Goal: Information Seeking & Learning: Learn about a topic

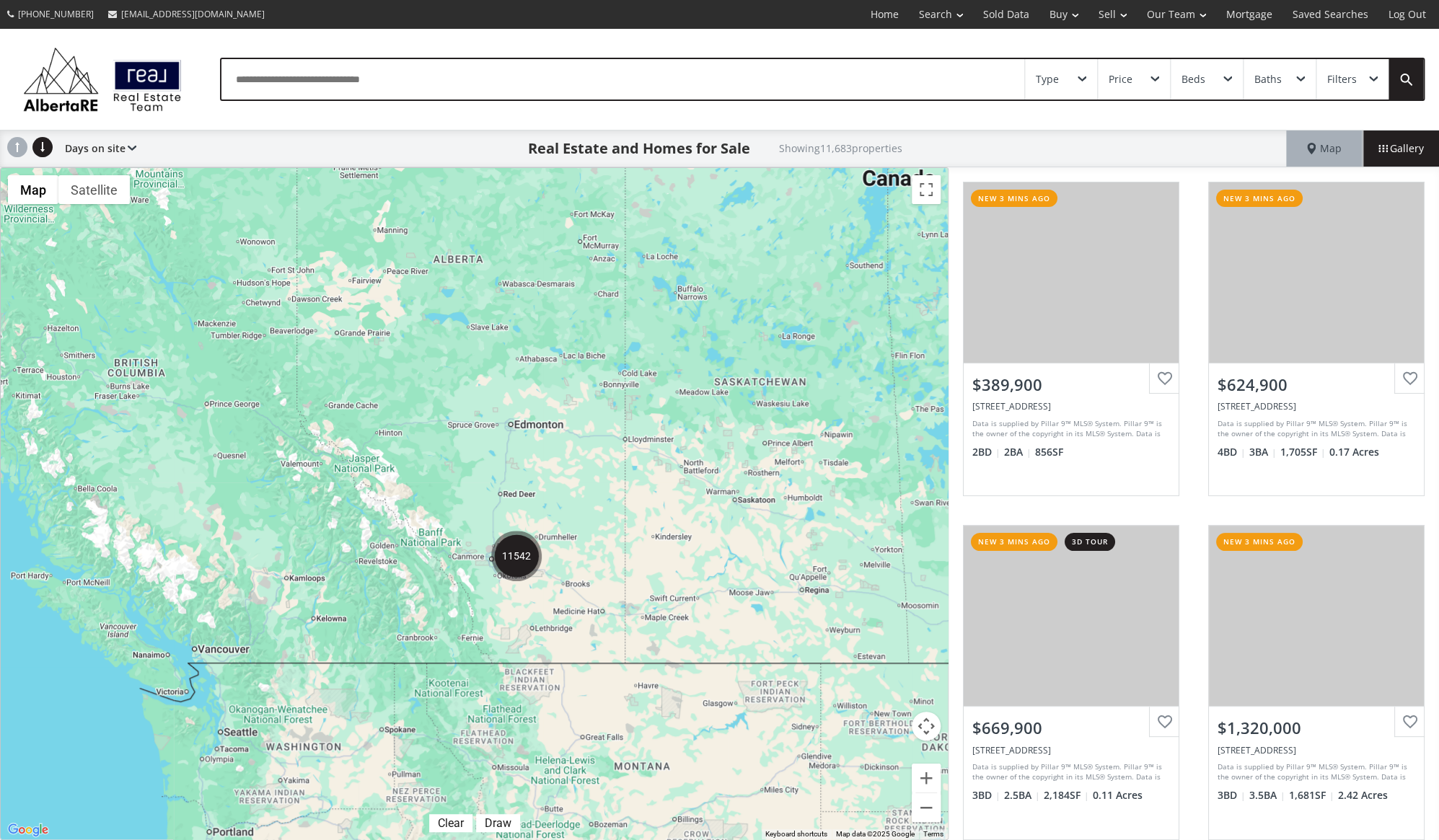
click at [1345, 81] on div "Filters" at bounding box center [1341, 78] width 29 height 10
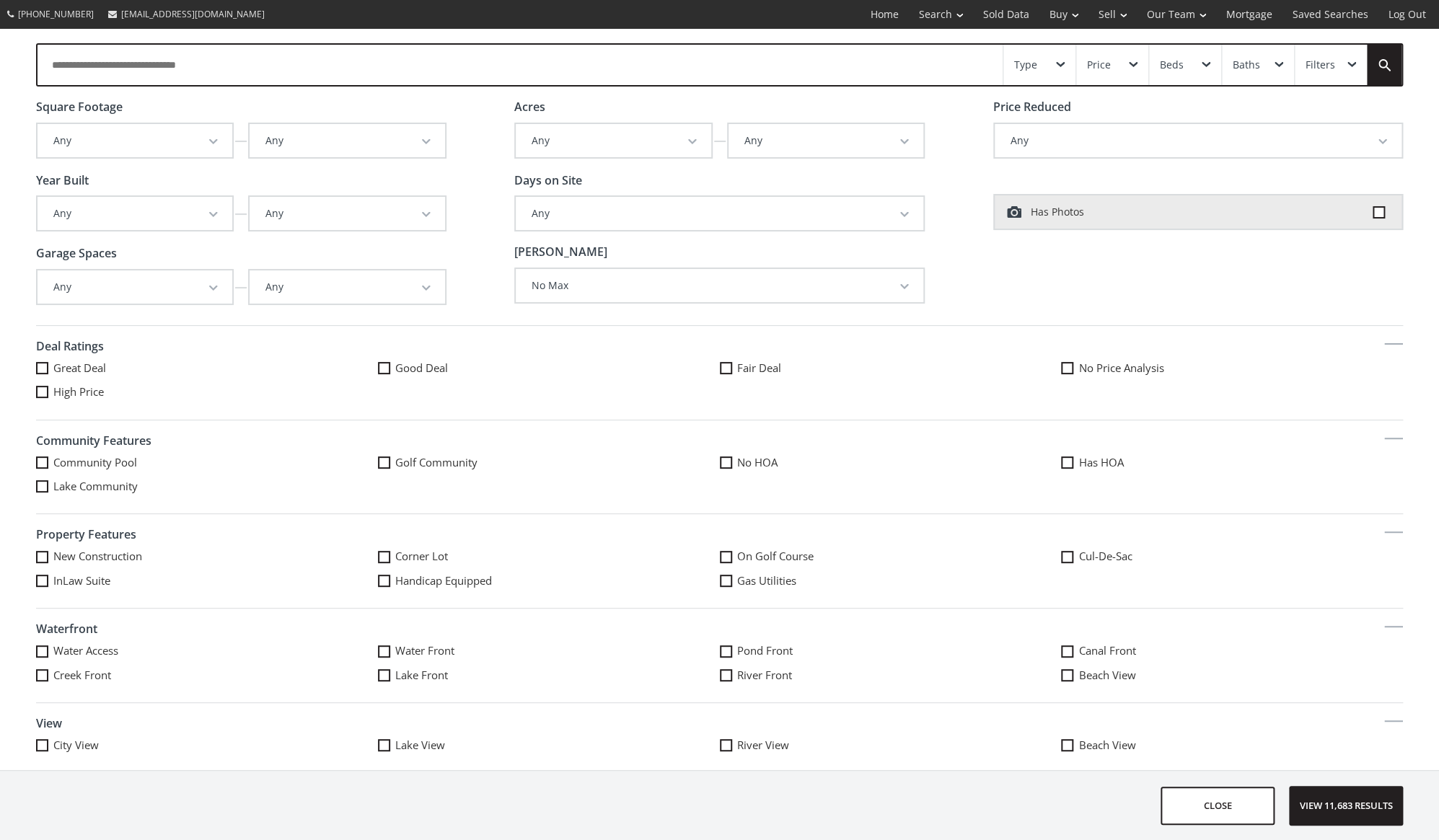
click at [1345, 81] on div "Filters" at bounding box center [1330, 64] width 72 height 40
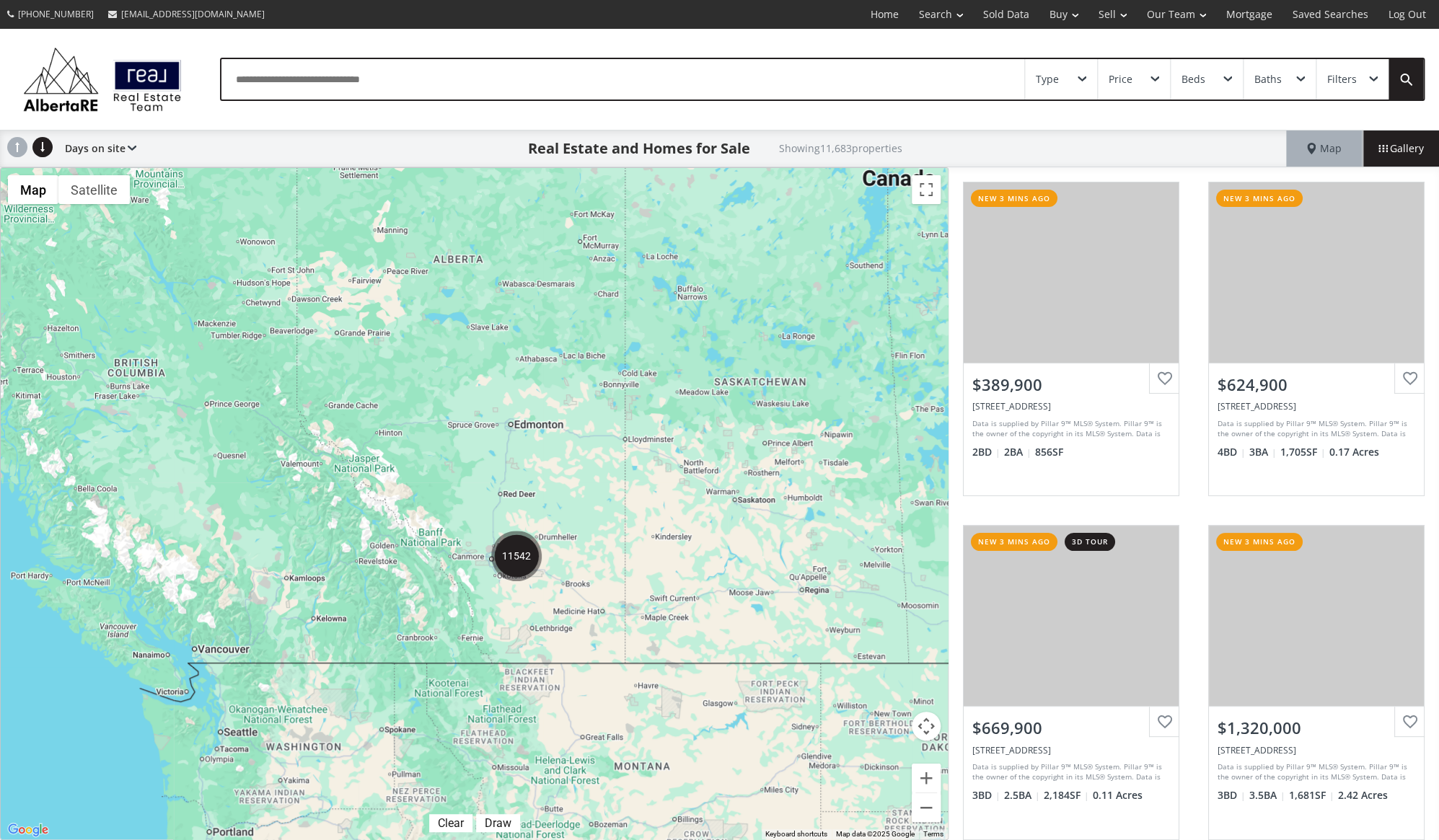
click at [1076, 77] on div "Type" at bounding box center [1060, 78] width 72 height 40
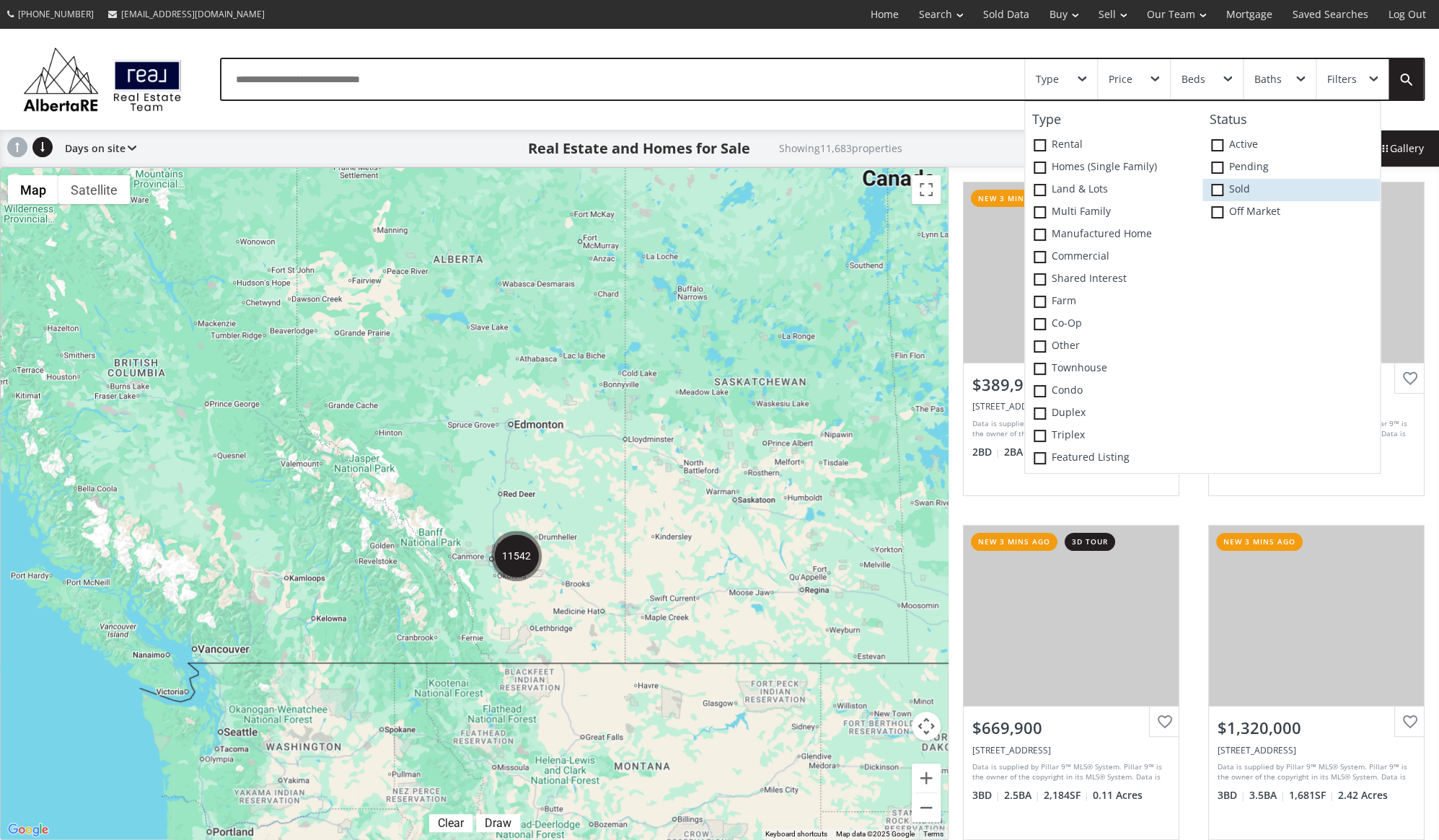
click at [1221, 189] on span at bounding box center [1217, 190] width 12 height 12
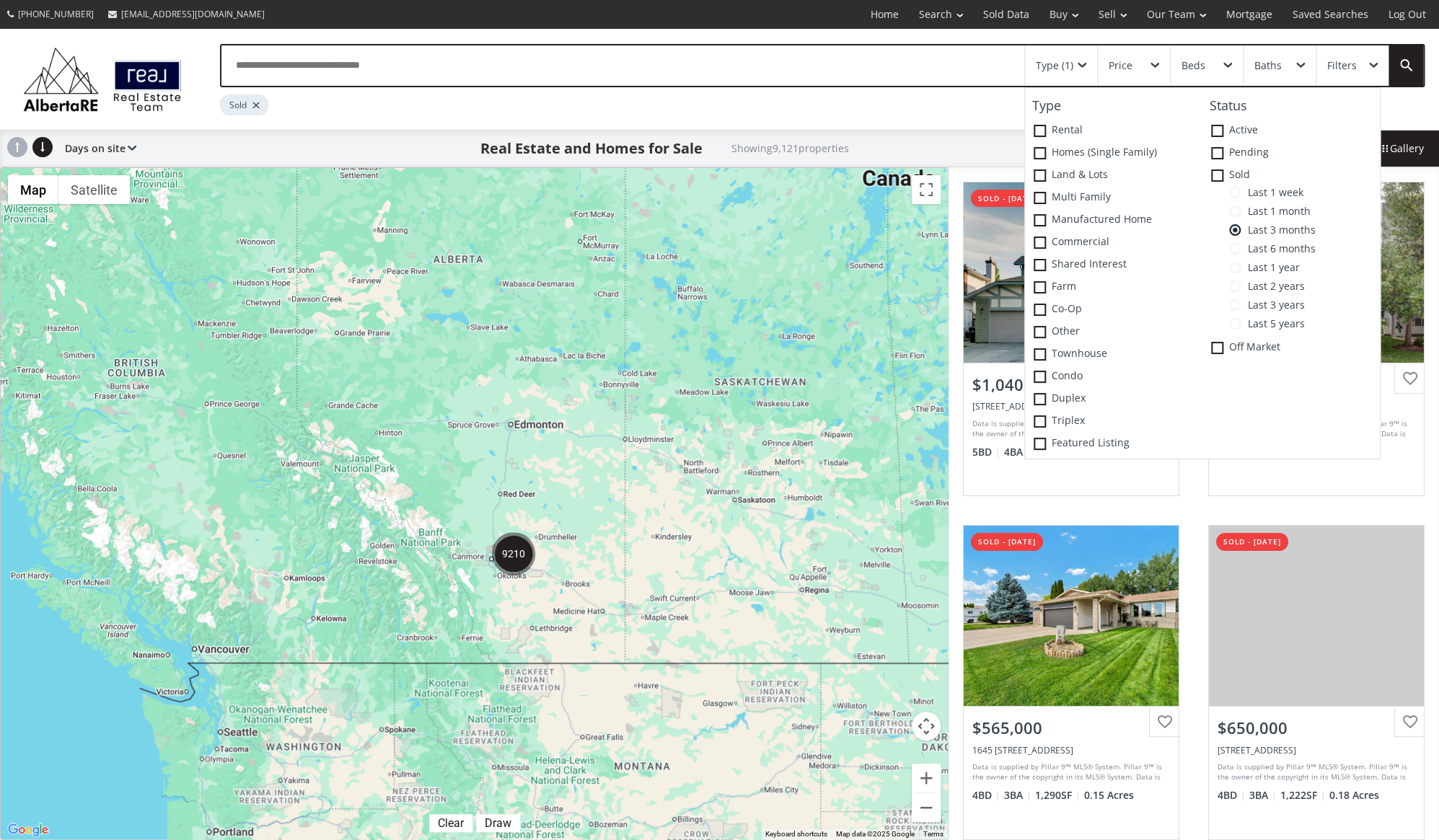
click at [1237, 194] on span at bounding box center [1234, 192] width 12 height 12
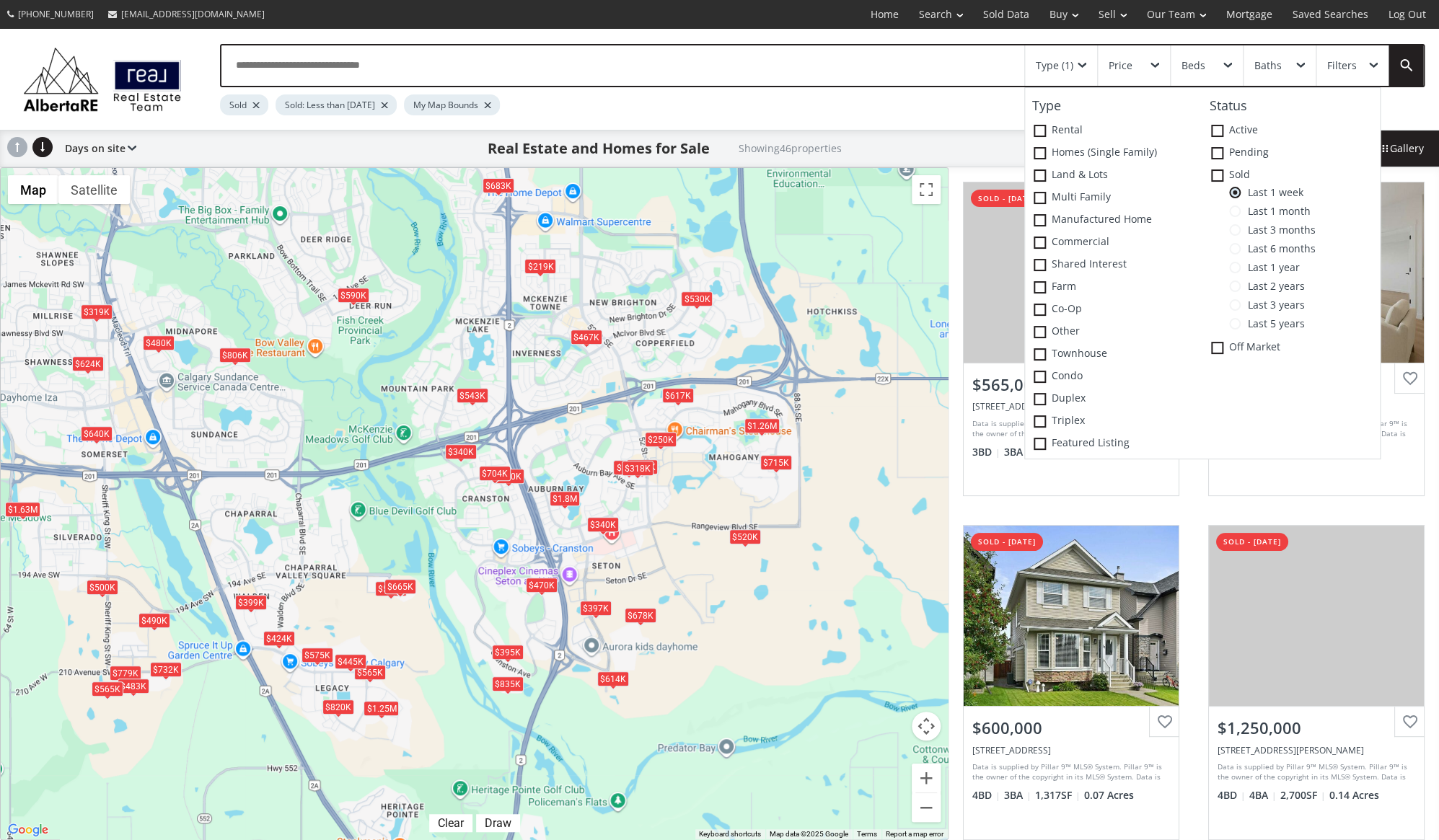
drag, startPoint x: 553, startPoint y: 781, endPoint x: 539, endPoint y: 660, distance: 121.8
click at [539, 660] on div "$565K $397K $600K $1.25M $467K $530K $617K $470K $424K $395K $820K $399K $319K …" at bounding box center [474, 504] width 947 height 672
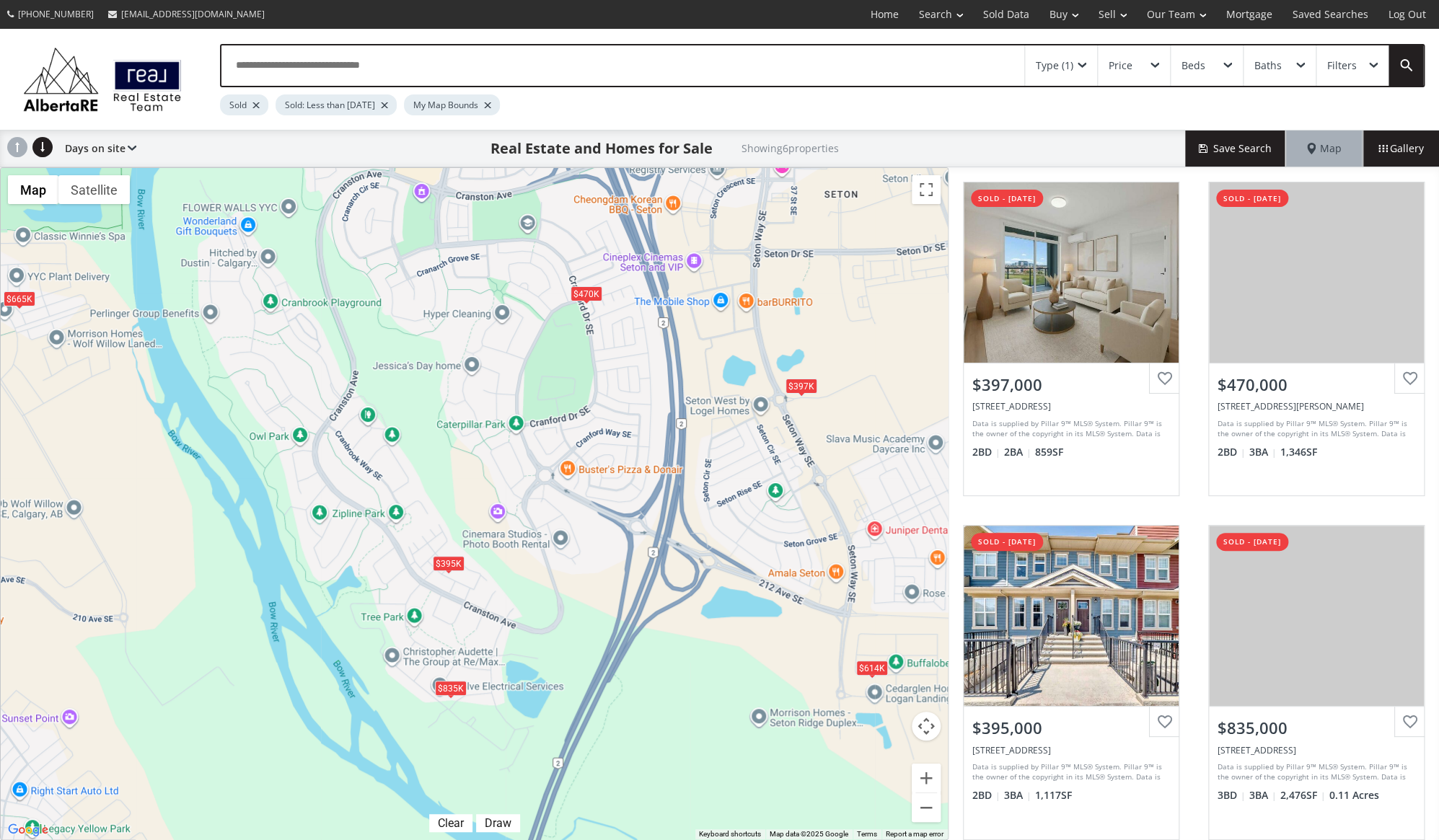
click at [449, 689] on div "$835K" at bounding box center [451, 688] width 32 height 15
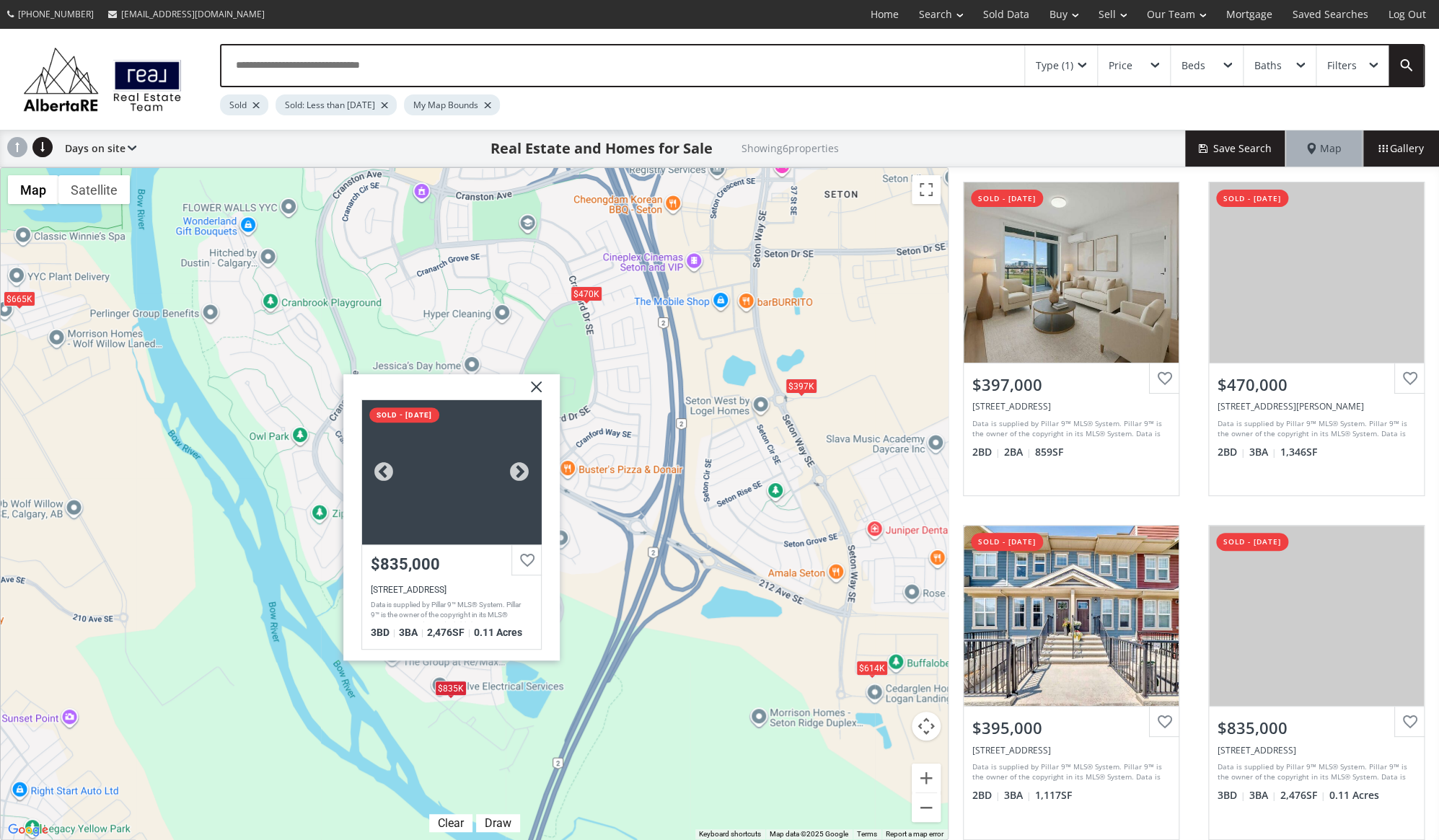
click at [437, 601] on div "Data is supplied by Pillar 9™ MLS® System. Pillar 9™ is the owner of the copyri…" at bounding box center [449, 611] width 158 height 21
click at [536, 386] on img at bounding box center [531, 392] width 36 height 36
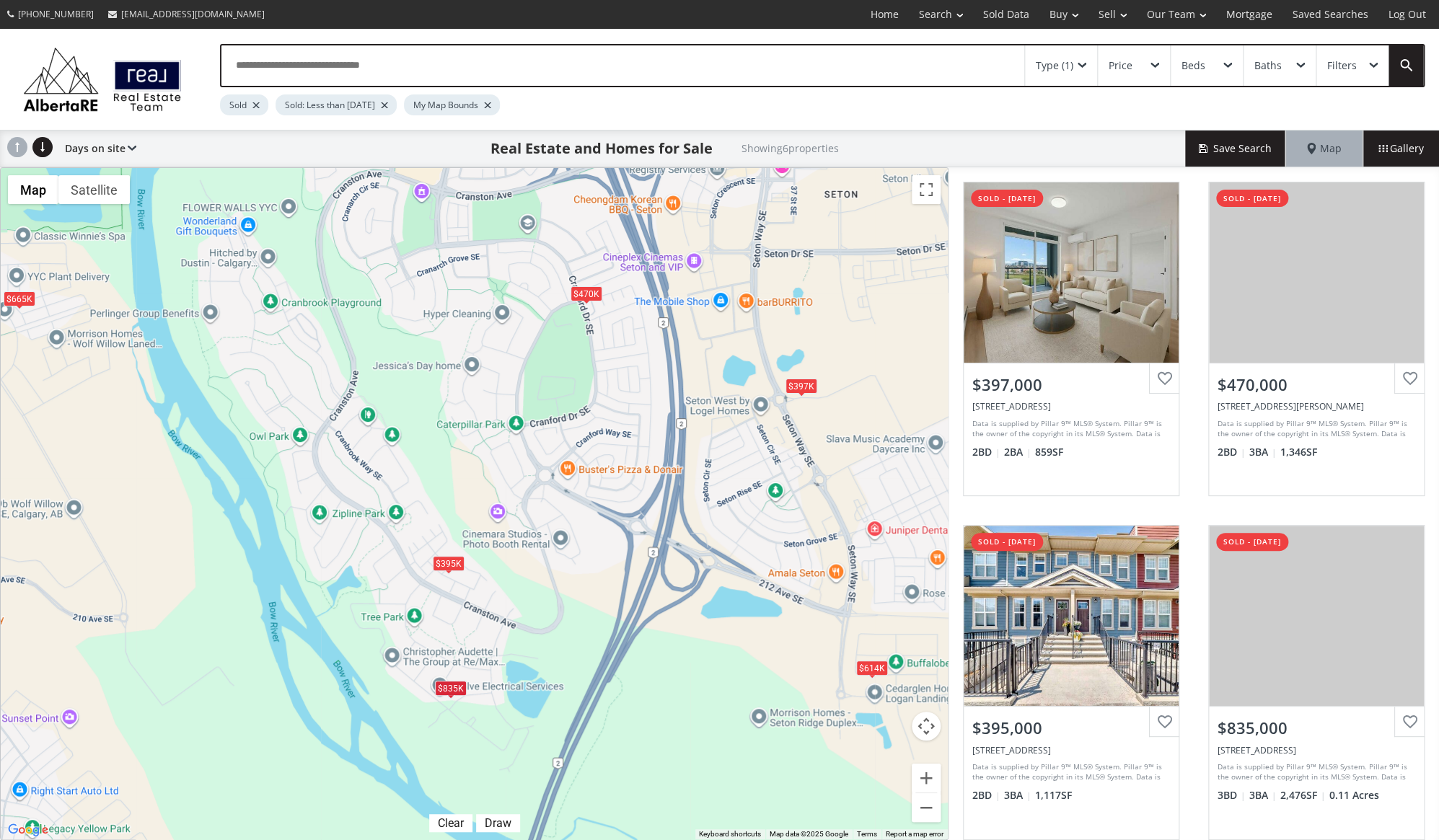
click at [450, 567] on div "$395K" at bounding box center [449, 563] width 32 height 15
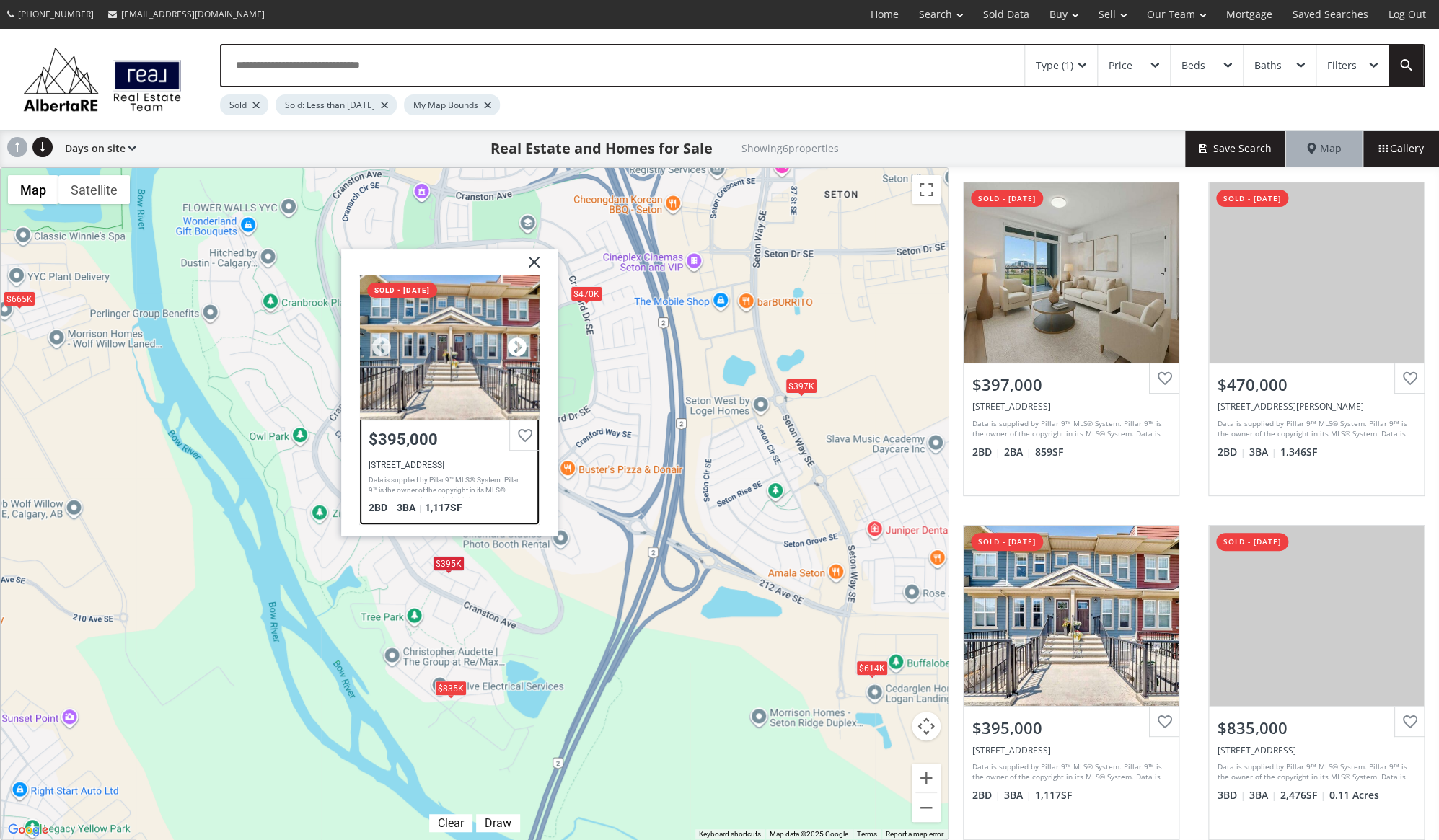
click at [518, 346] on div at bounding box center [517, 347] width 21 height 21
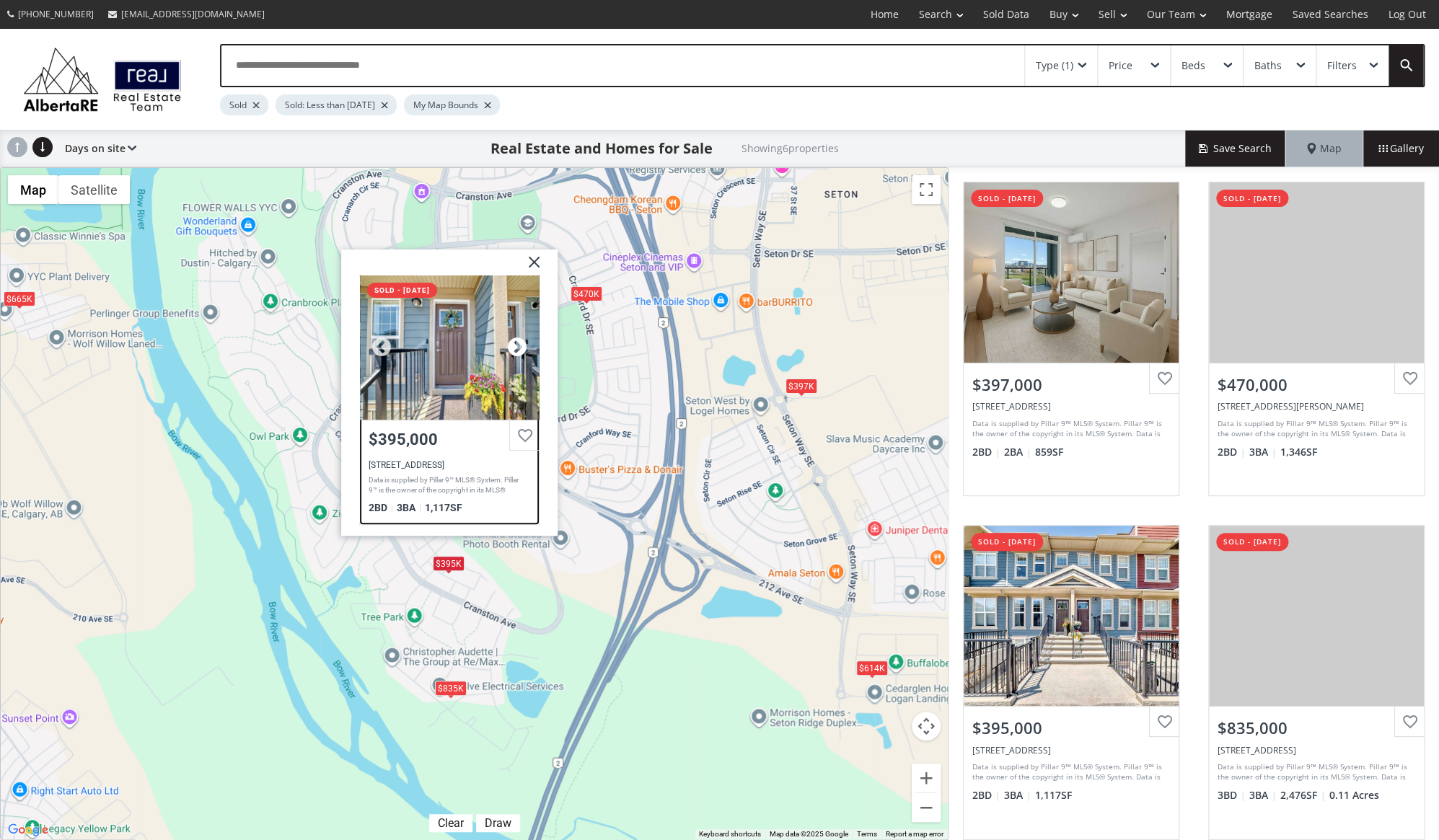
click at [518, 346] on div at bounding box center [517, 347] width 21 height 21
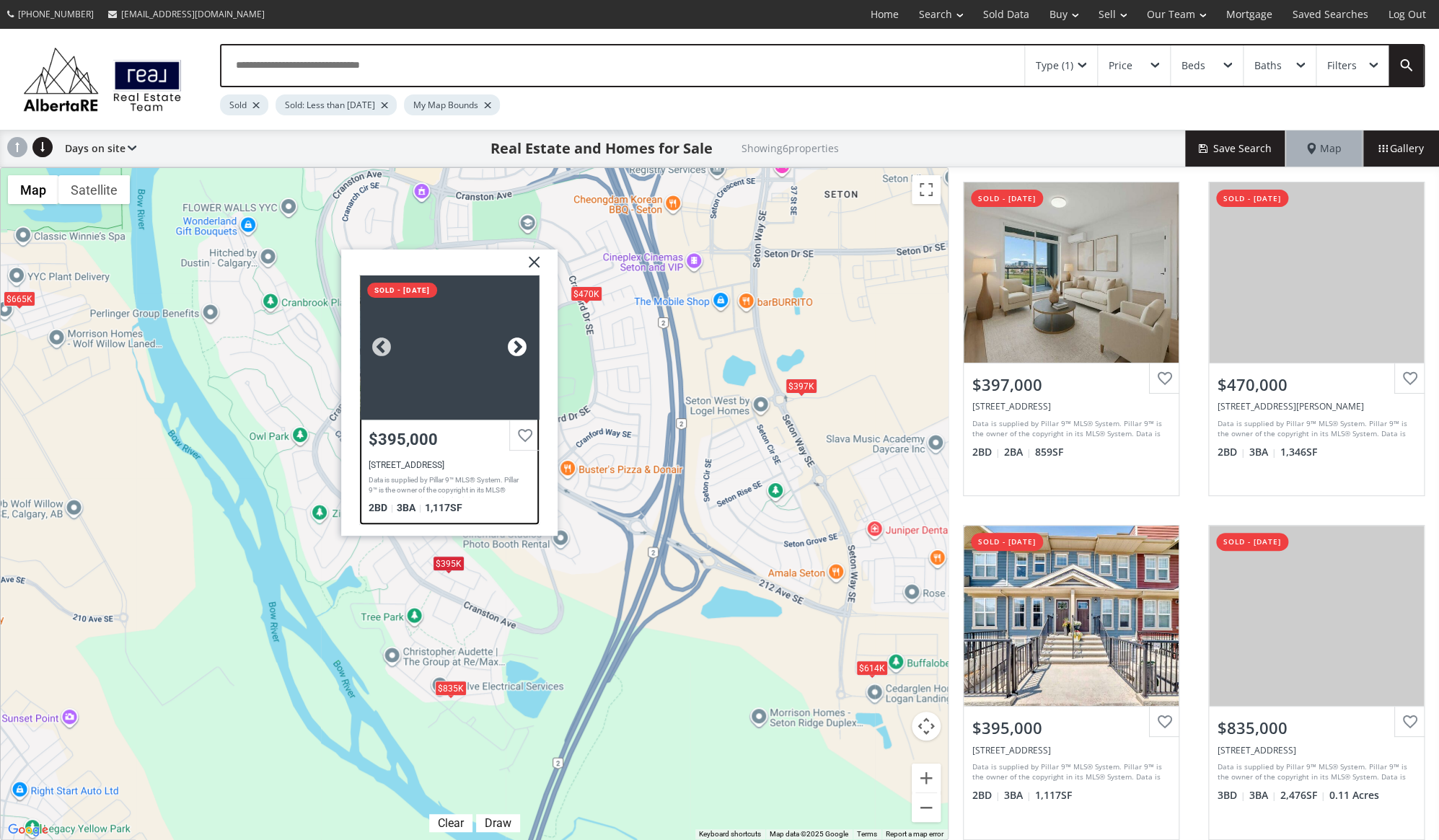
click at [518, 346] on div at bounding box center [517, 347] width 21 height 21
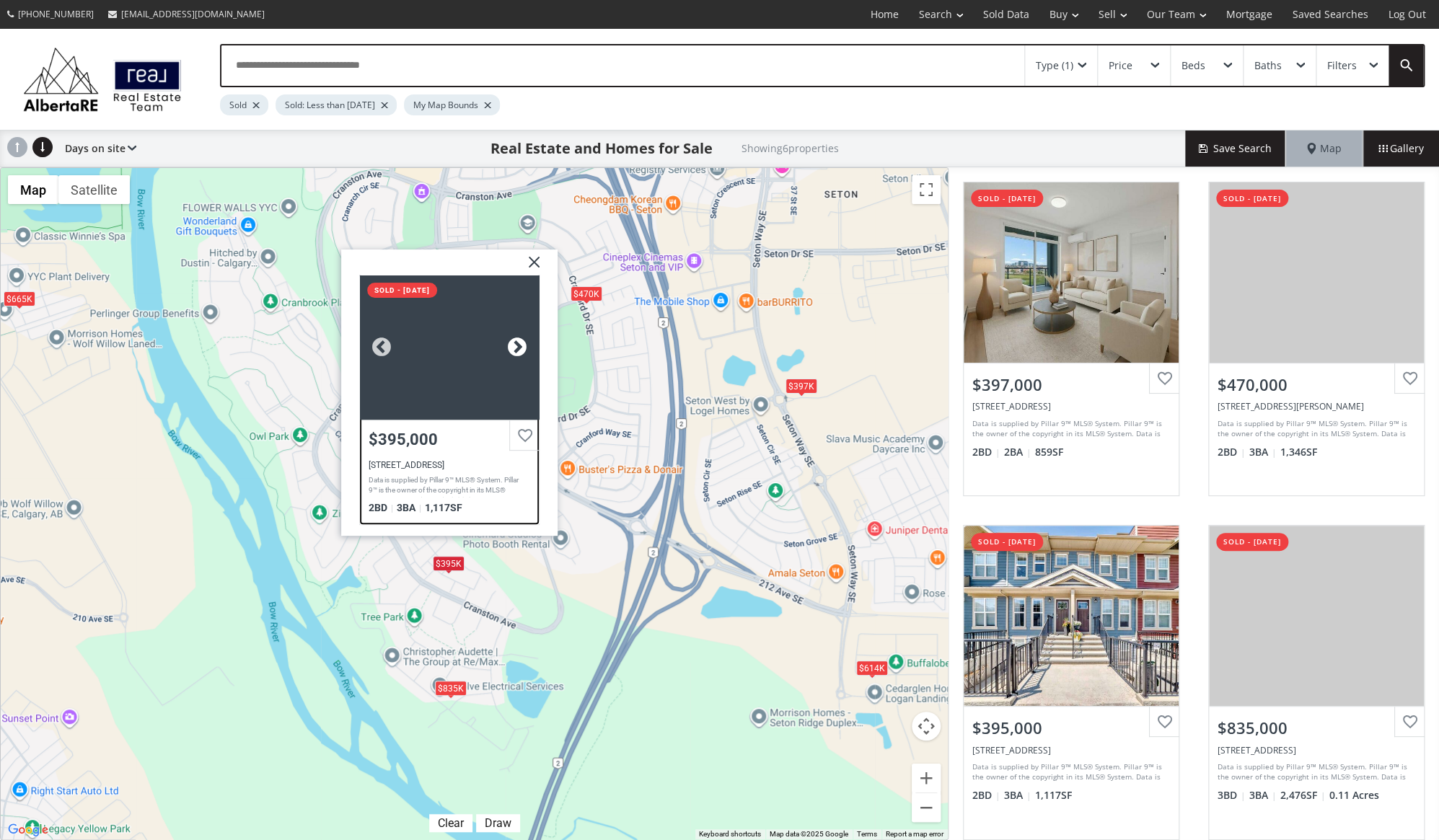
click at [518, 346] on div at bounding box center [517, 347] width 21 height 21
click at [534, 259] on img at bounding box center [528, 267] width 36 height 36
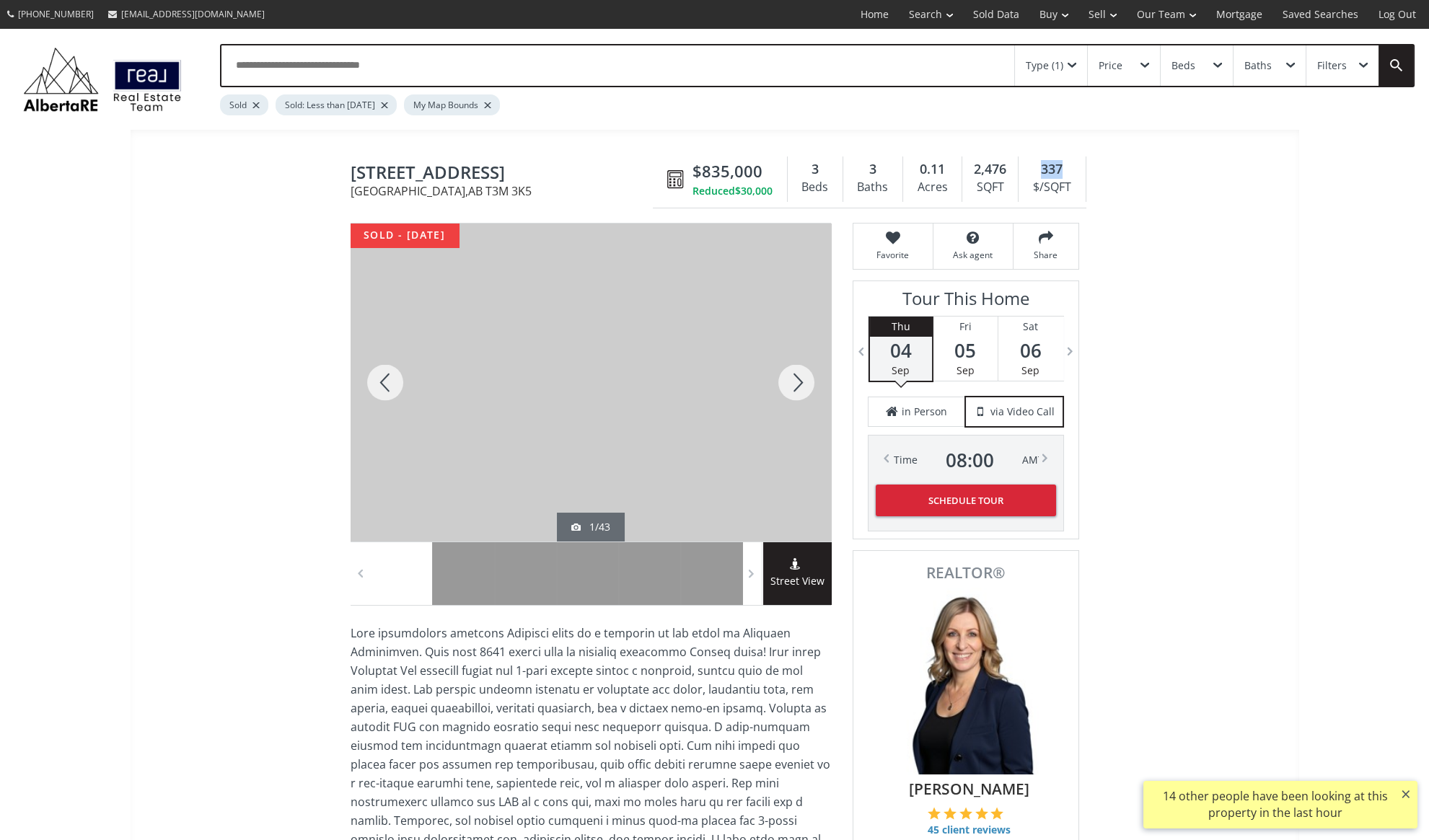
drag, startPoint x: 1042, startPoint y: 166, endPoint x: 1063, endPoint y: 166, distance: 21.0
click at [1063, 166] on div "337" at bounding box center [1051, 169] width 52 height 19
click at [793, 384] on div at bounding box center [796, 382] width 69 height 318
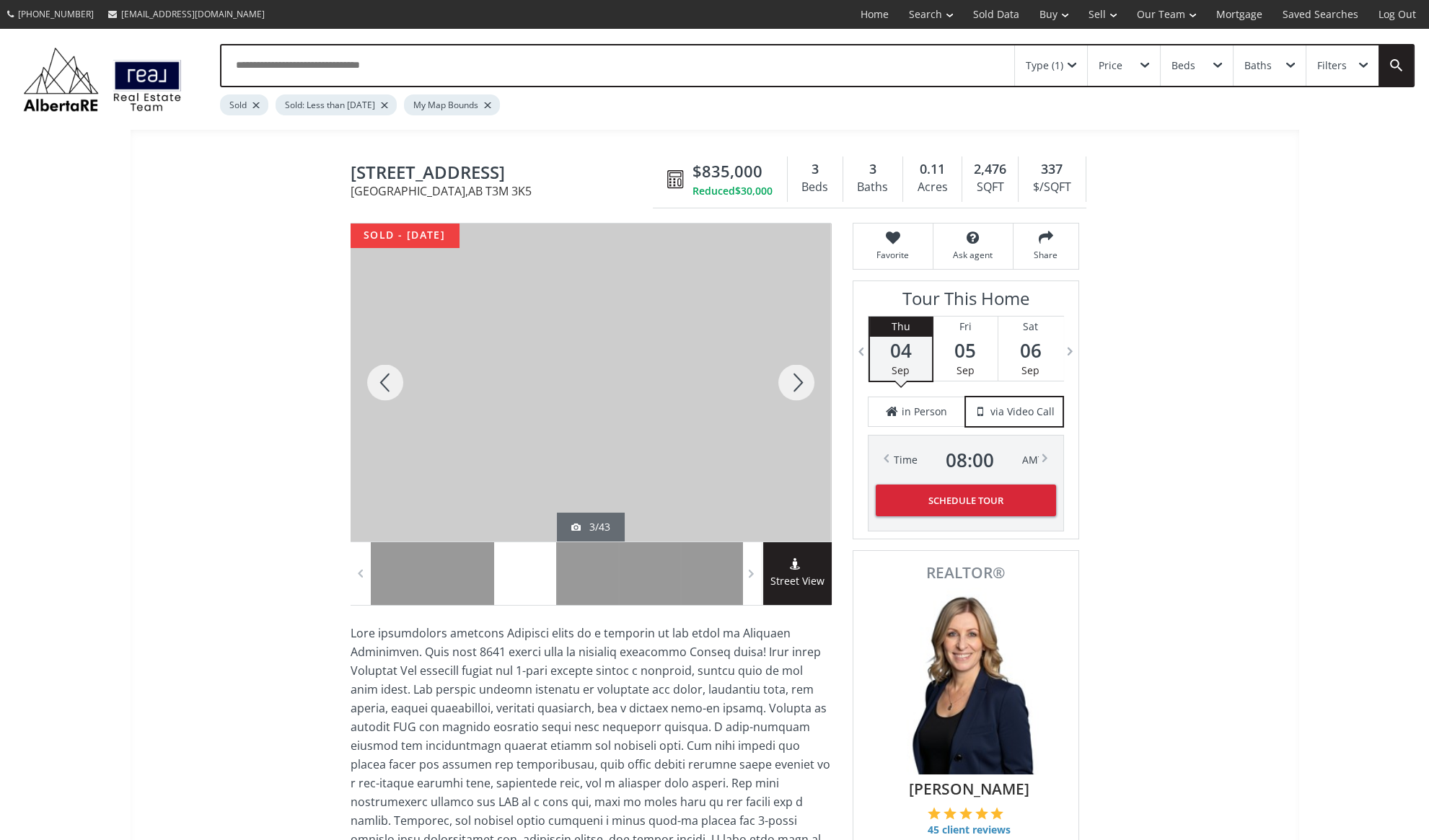
drag, startPoint x: 698, startPoint y: 170, endPoint x: 771, endPoint y: 172, distance: 73.0
click at [771, 172] on div "$835,000" at bounding box center [732, 171] width 80 height 22
click at [626, 177] on span "20 Cranbrook Manor SE" at bounding box center [504, 174] width 309 height 22
click at [796, 385] on div at bounding box center [796, 382] width 69 height 318
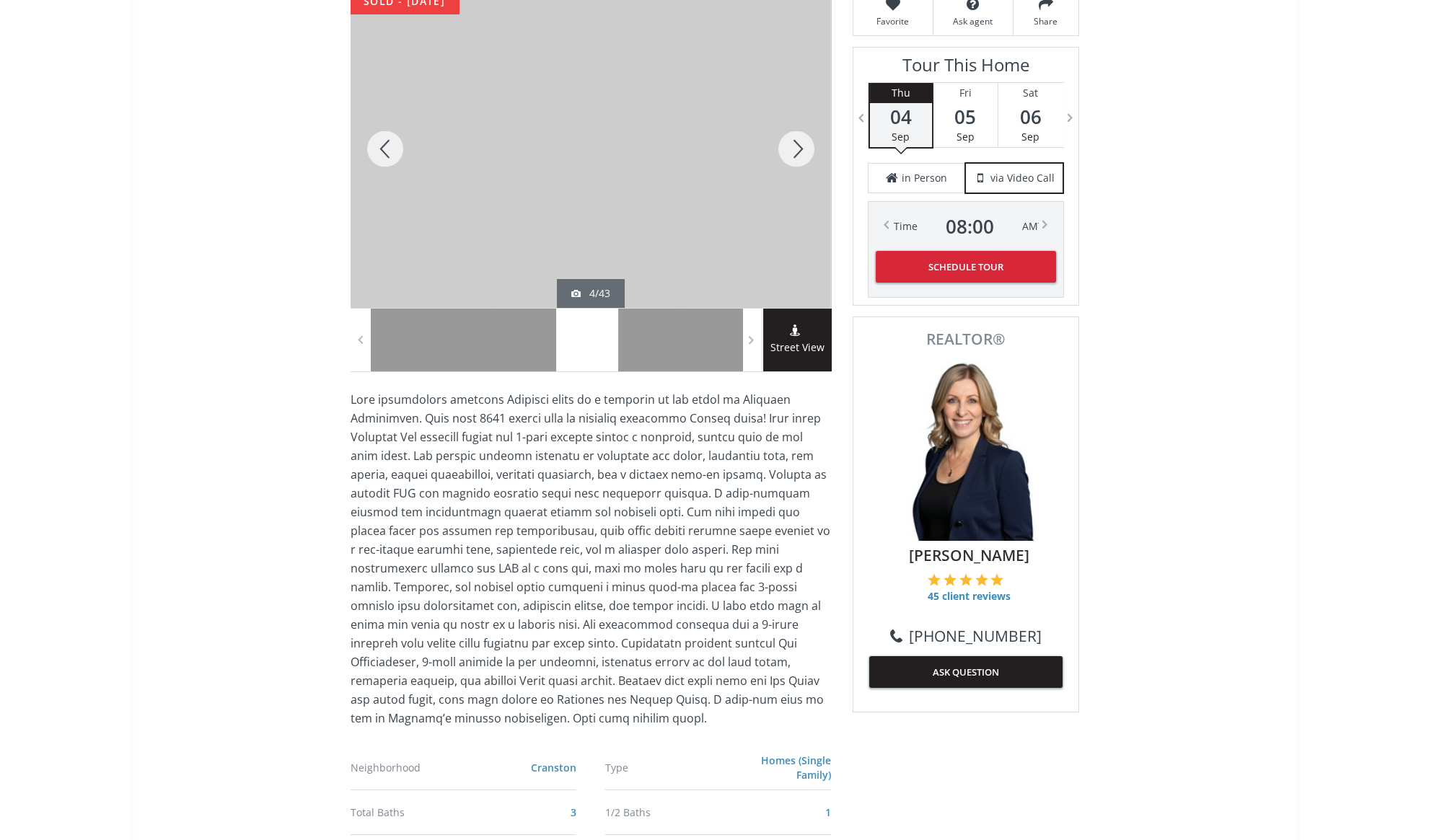
scroll to position [262, 0]
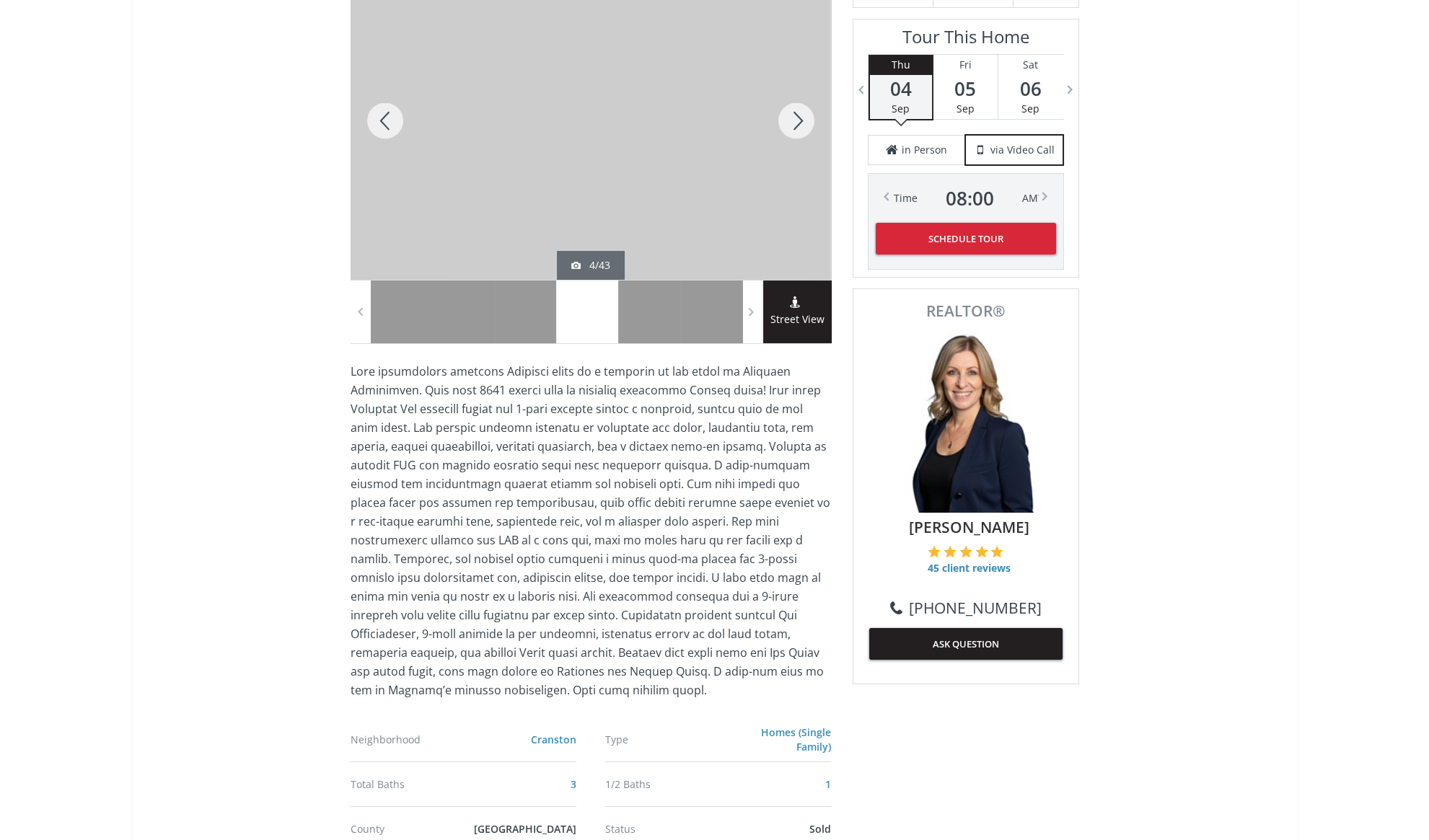
click at [793, 122] on div at bounding box center [796, 120] width 69 height 318
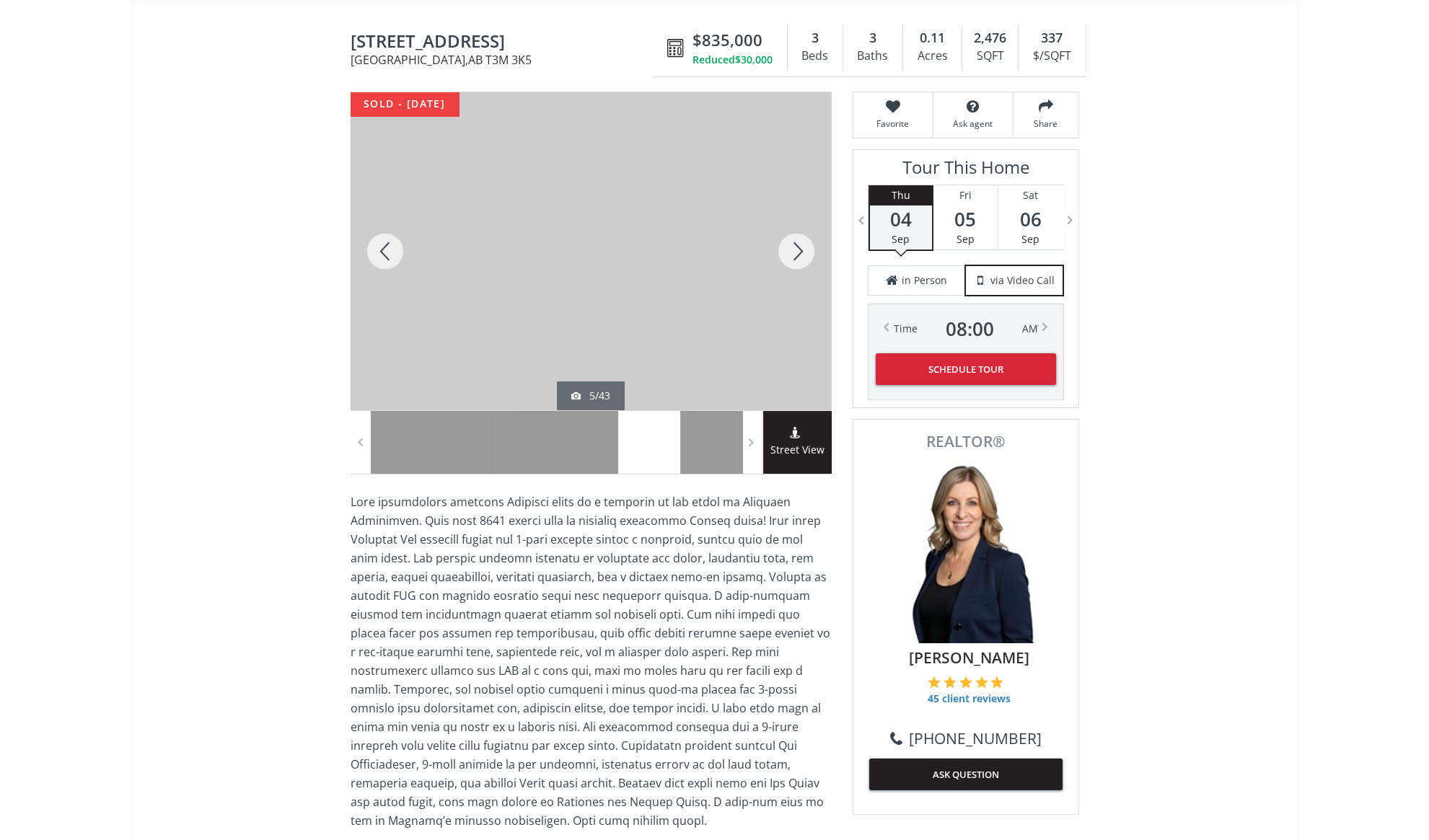
scroll to position [131, 0]
click at [791, 254] on div at bounding box center [796, 251] width 69 height 318
click at [793, 252] on div at bounding box center [796, 251] width 69 height 318
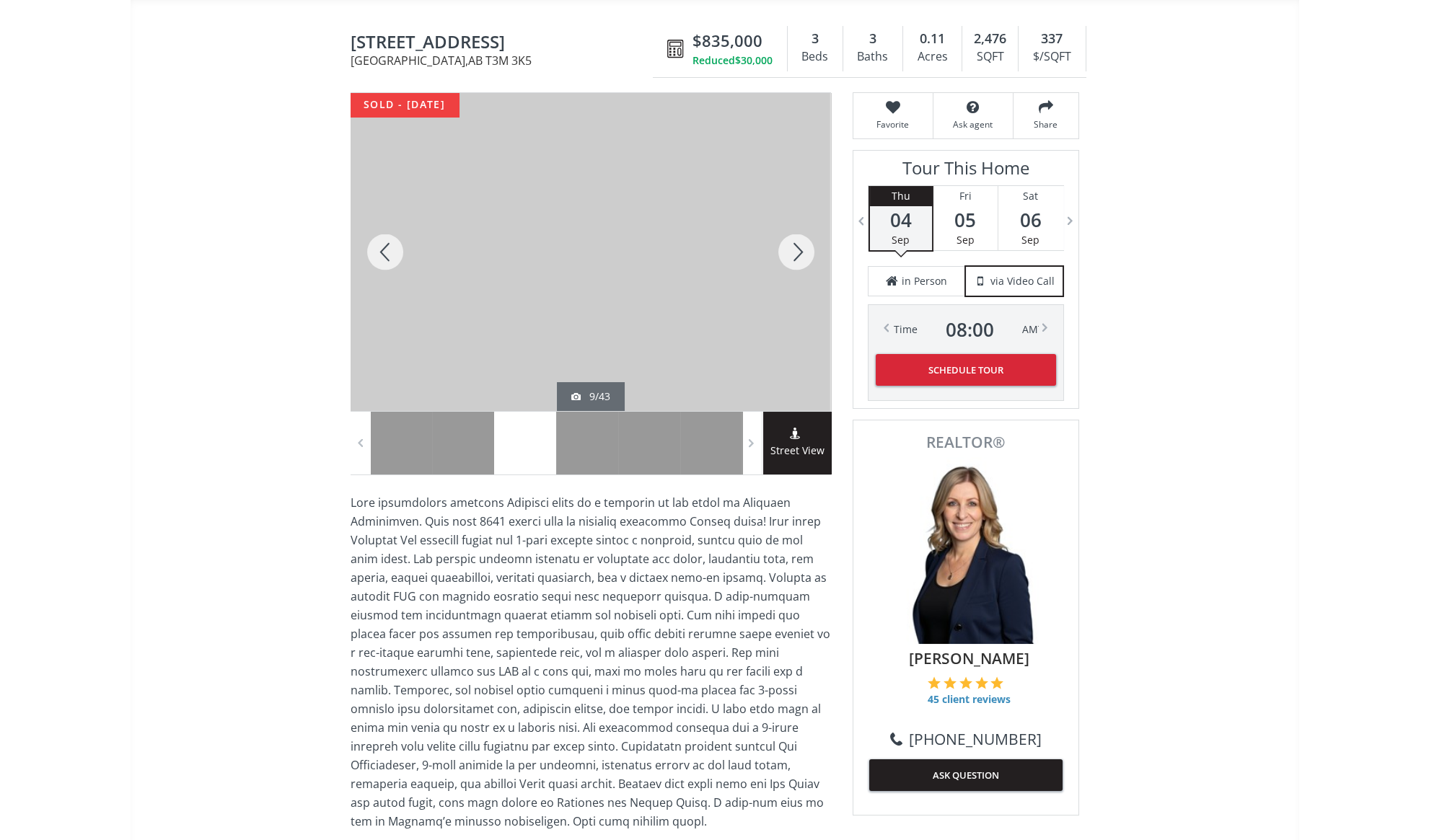
click at [792, 249] on div at bounding box center [796, 251] width 69 height 318
click at [801, 257] on div at bounding box center [796, 251] width 69 height 318
click at [793, 251] on div at bounding box center [796, 251] width 69 height 318
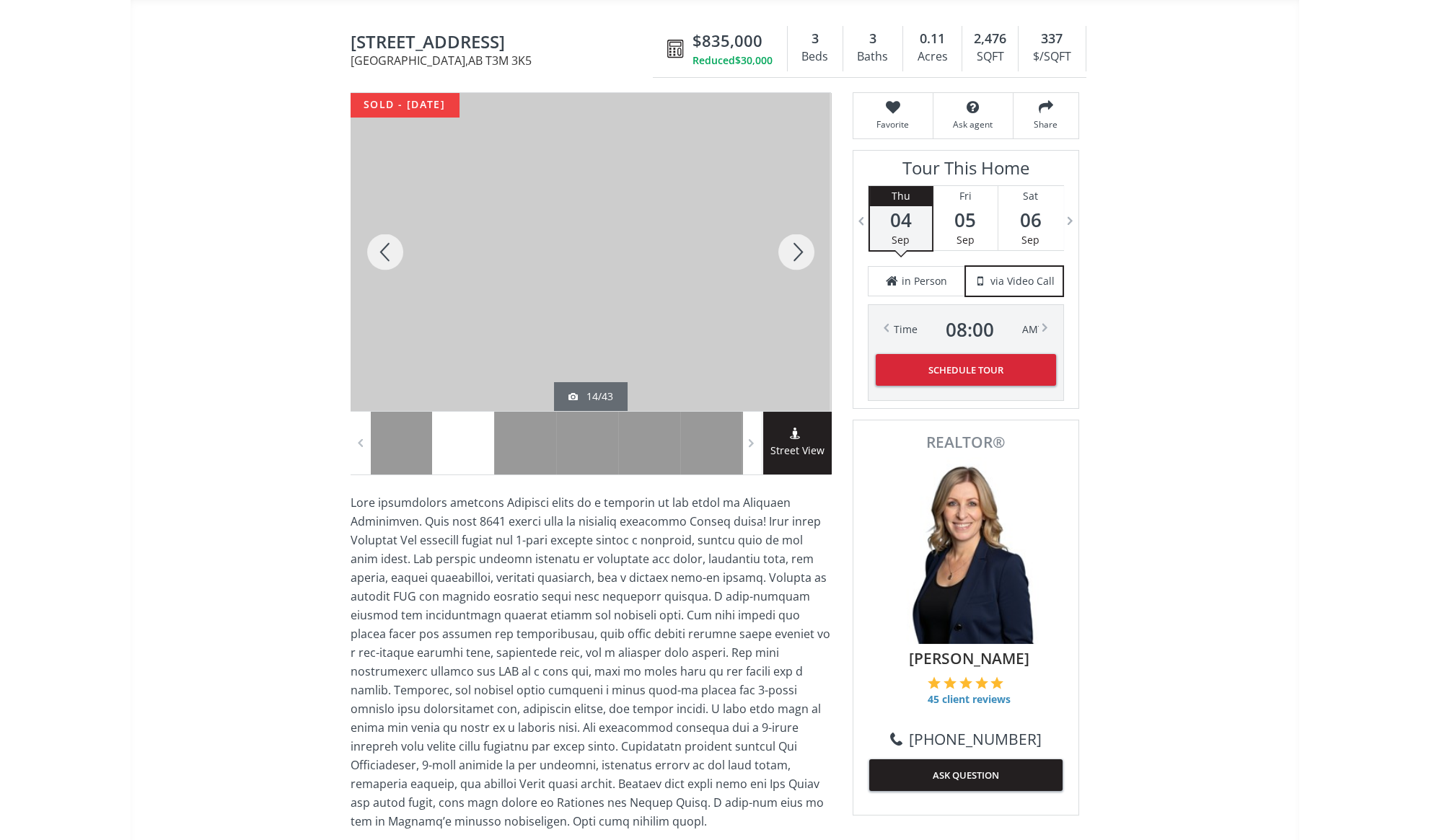
click at [796, 245] on div at bounding box center [796, 251] width 69 height 318
click at [795, 249] on div at bounding box center [796, 251] width 69 height 318
click at [382, 251] on div at bounding box center [385, 251] width 69 height 318
click at [789, 249] on div at bounding box center [796, 251] width 69 height 318
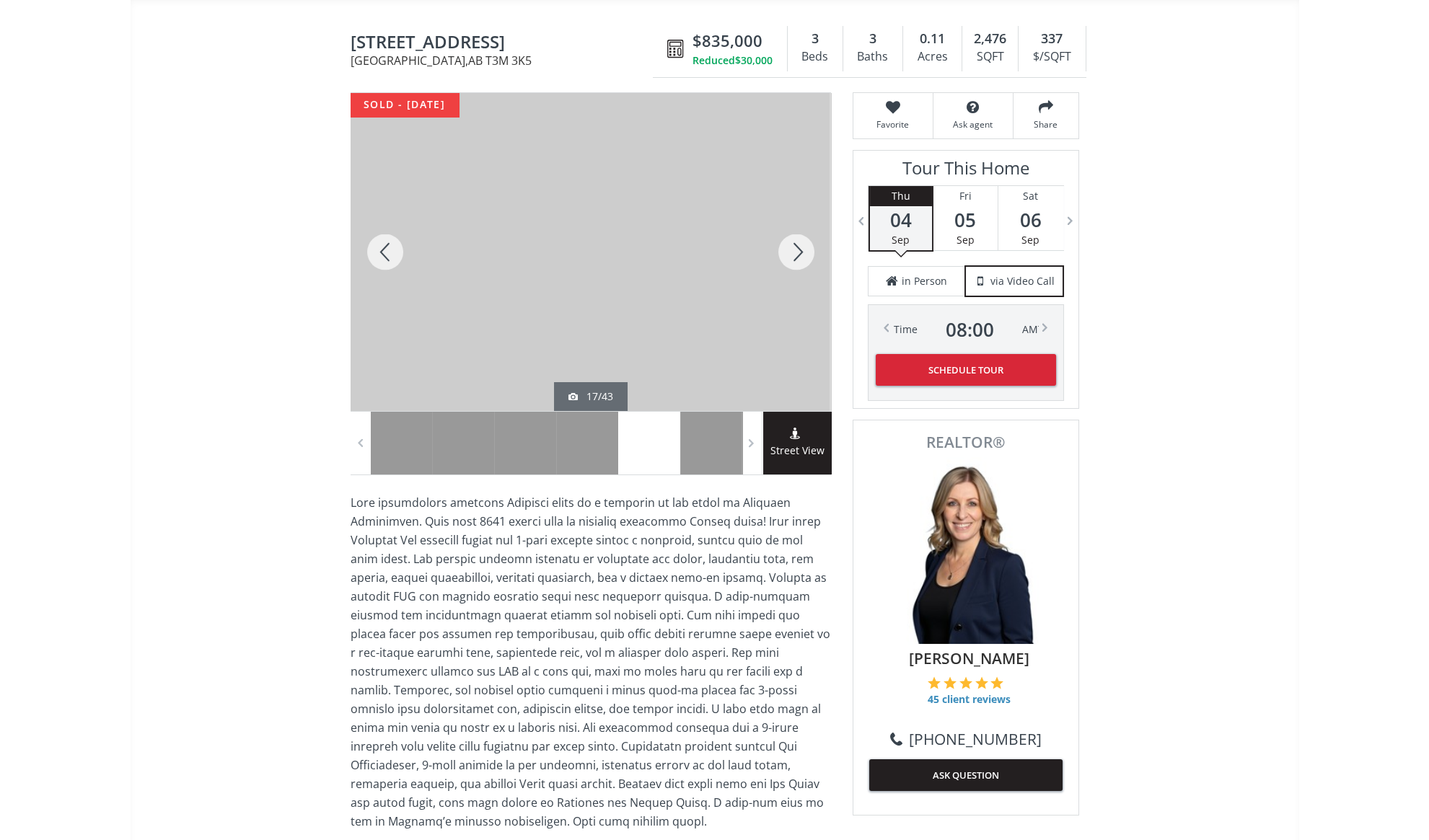
click at [793, 256] on div at bounding box center [796, 251] width 69 height 318
click at [792, 248] on div at bounding box center [796, 251] width 69 height 318
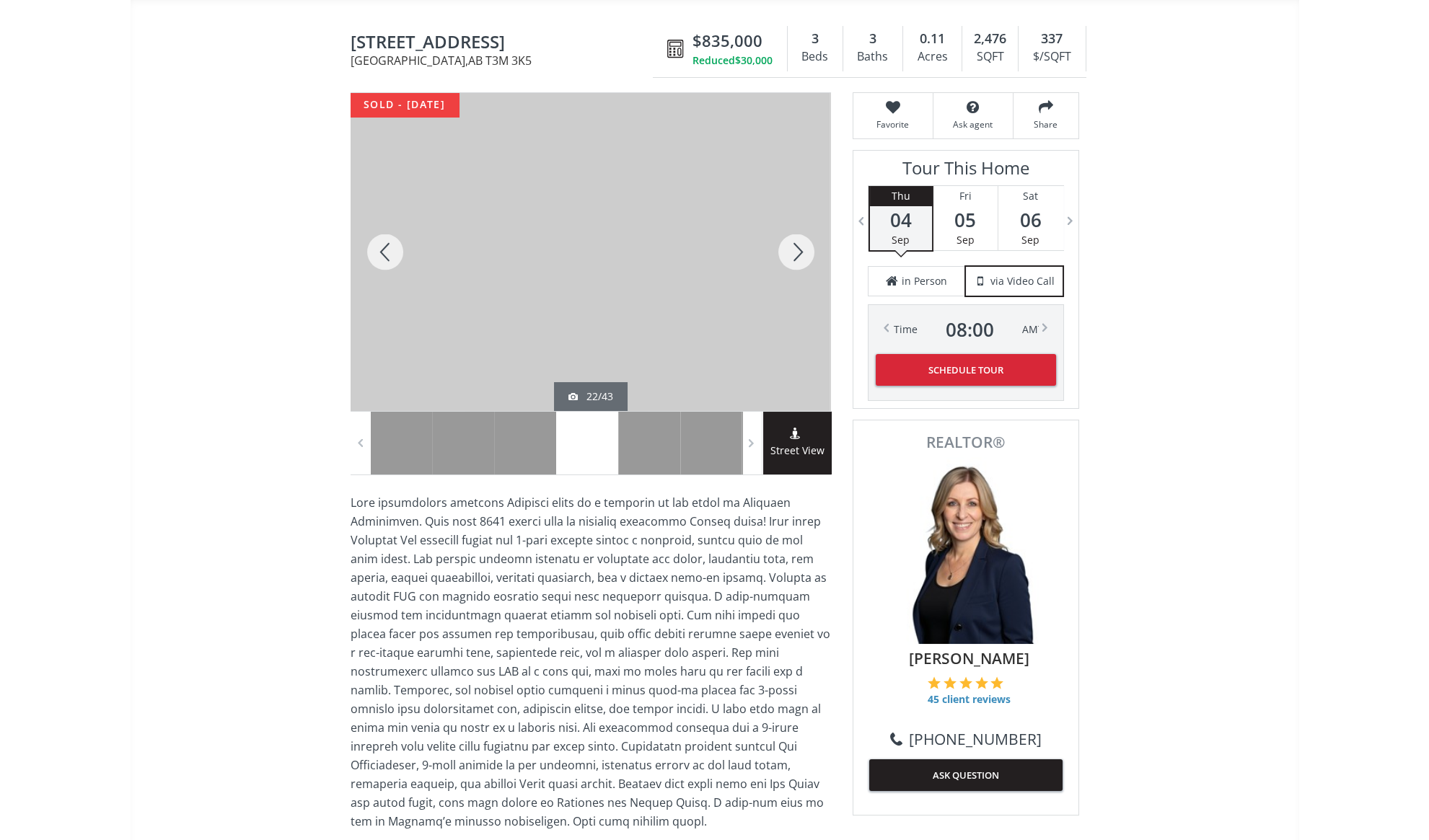
click at [792, 248] on div at bounding box center [796, 251] width 69 height 318
click at [388, 252] on div at bounding box center [385, 251] width 69 height 318
click at [798, 249] on div at bounding box center [796, 251] width 69 height 318
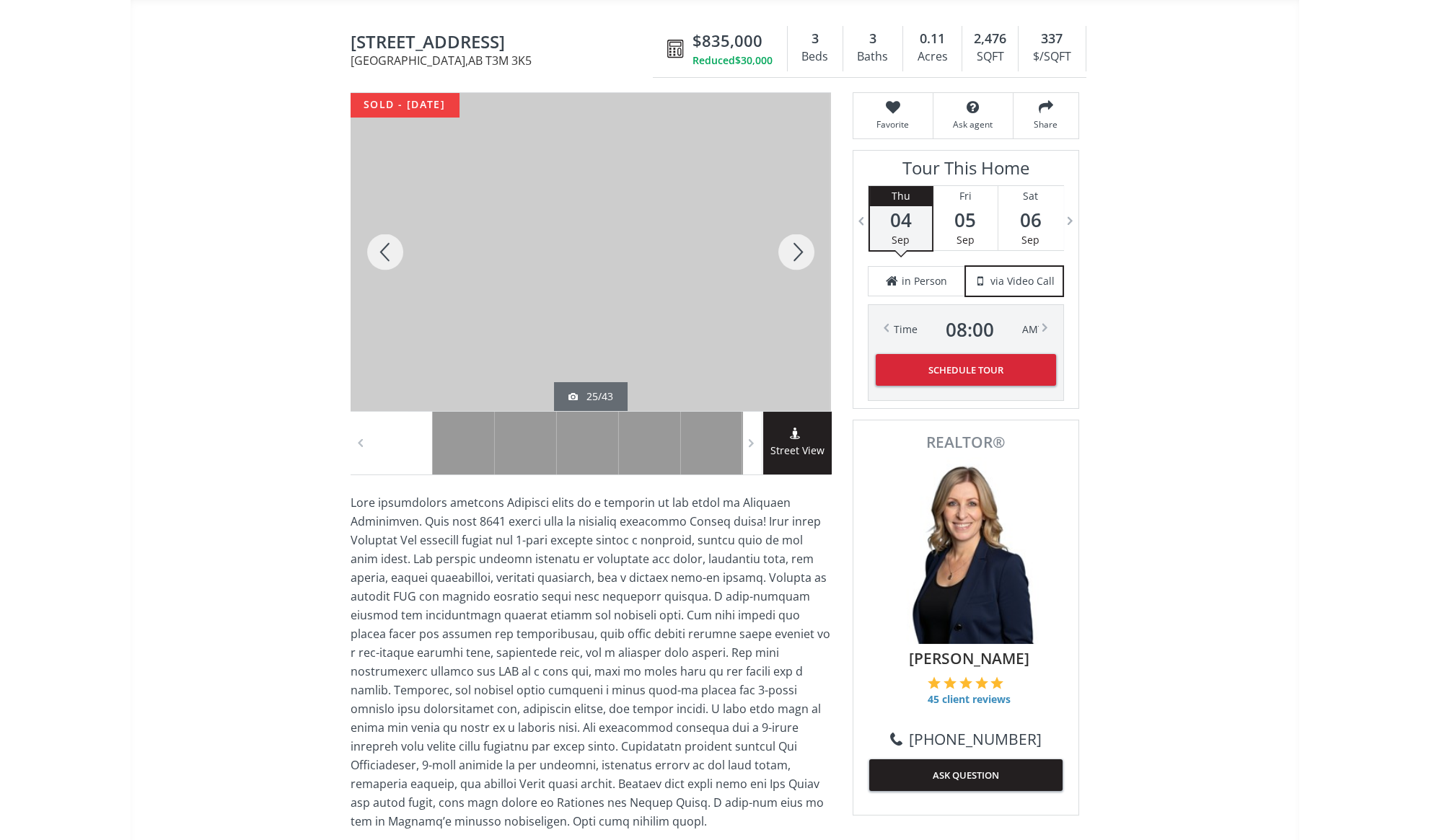
click at [798, 249] on div at bounding box center [796, 251] width 69 height 318
click at [796, 256] on div at bounding box center [796, 251] width 69 height 318
click at [392, 252] on div at bounding box center [385, 251] width 69 height 318
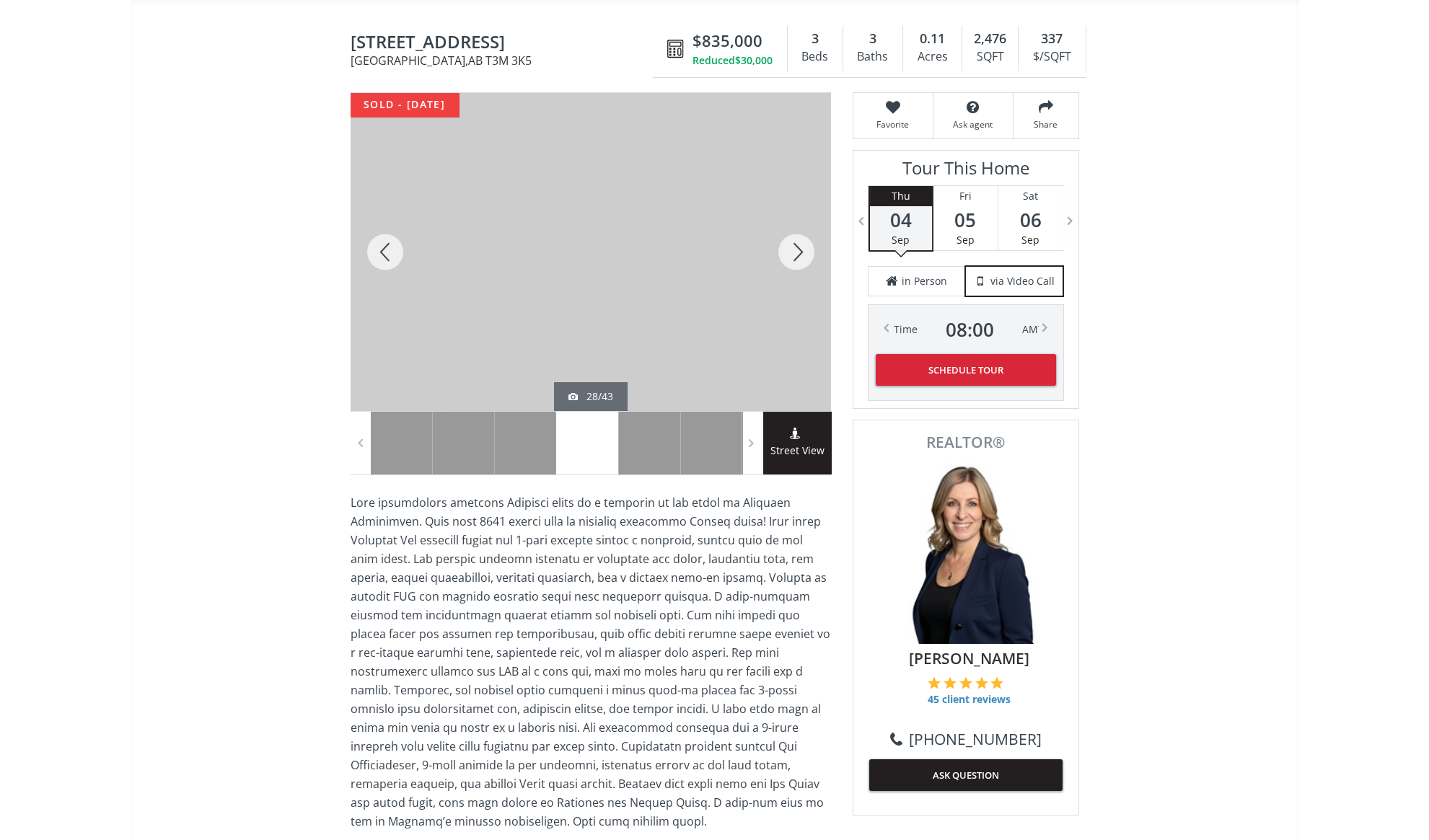
click at [796, 249] on div at bounding box center [796, 251] width 69 height 318
click at [796, 251] on div at bounding box center [796, 251] width 69 height 318
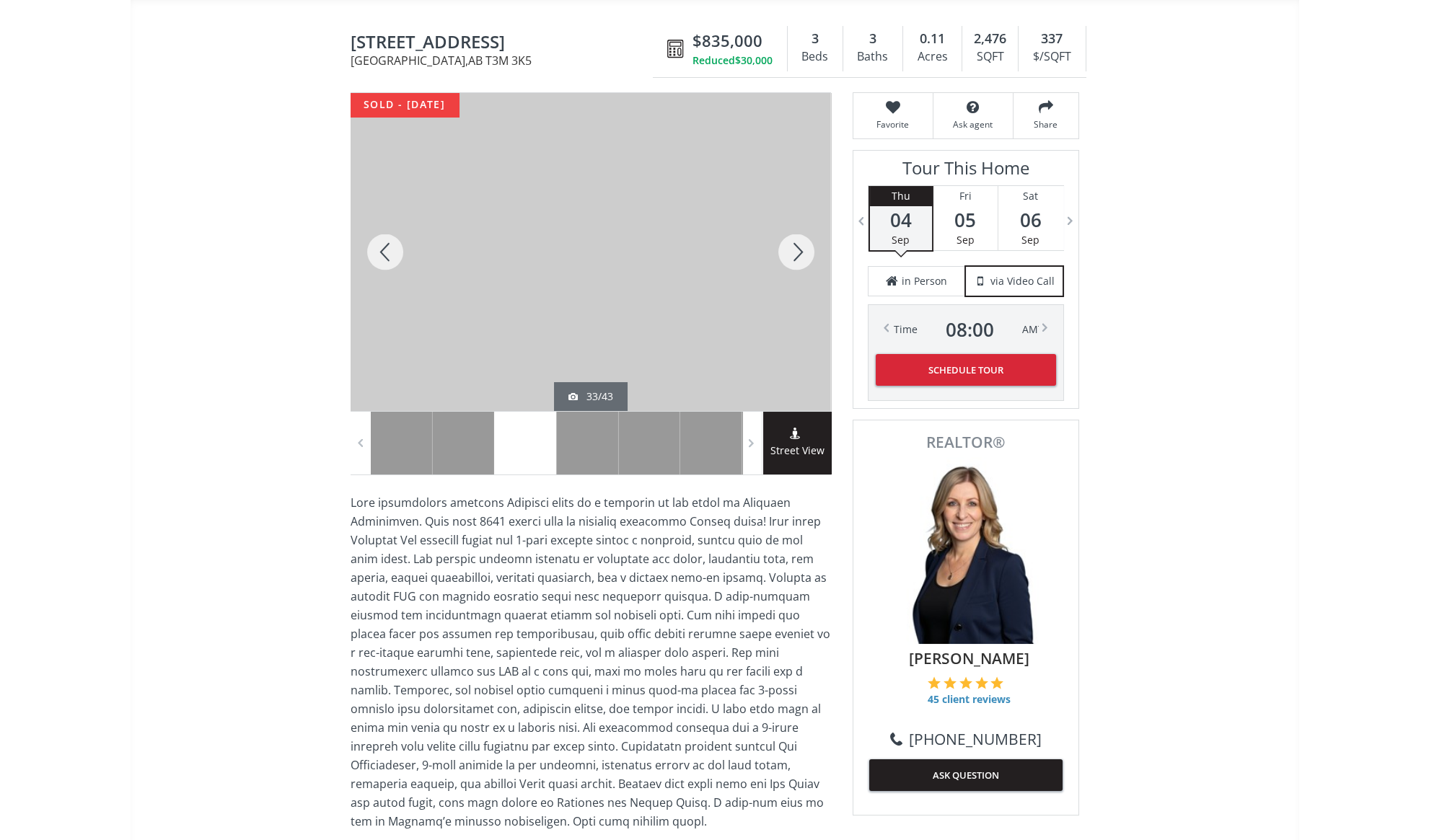
click at [796, 251] on div at bounding box center [796, 251] width 69 height 318
click at [795, 252] on div at bounding box center [796, 251] width 69 height 318
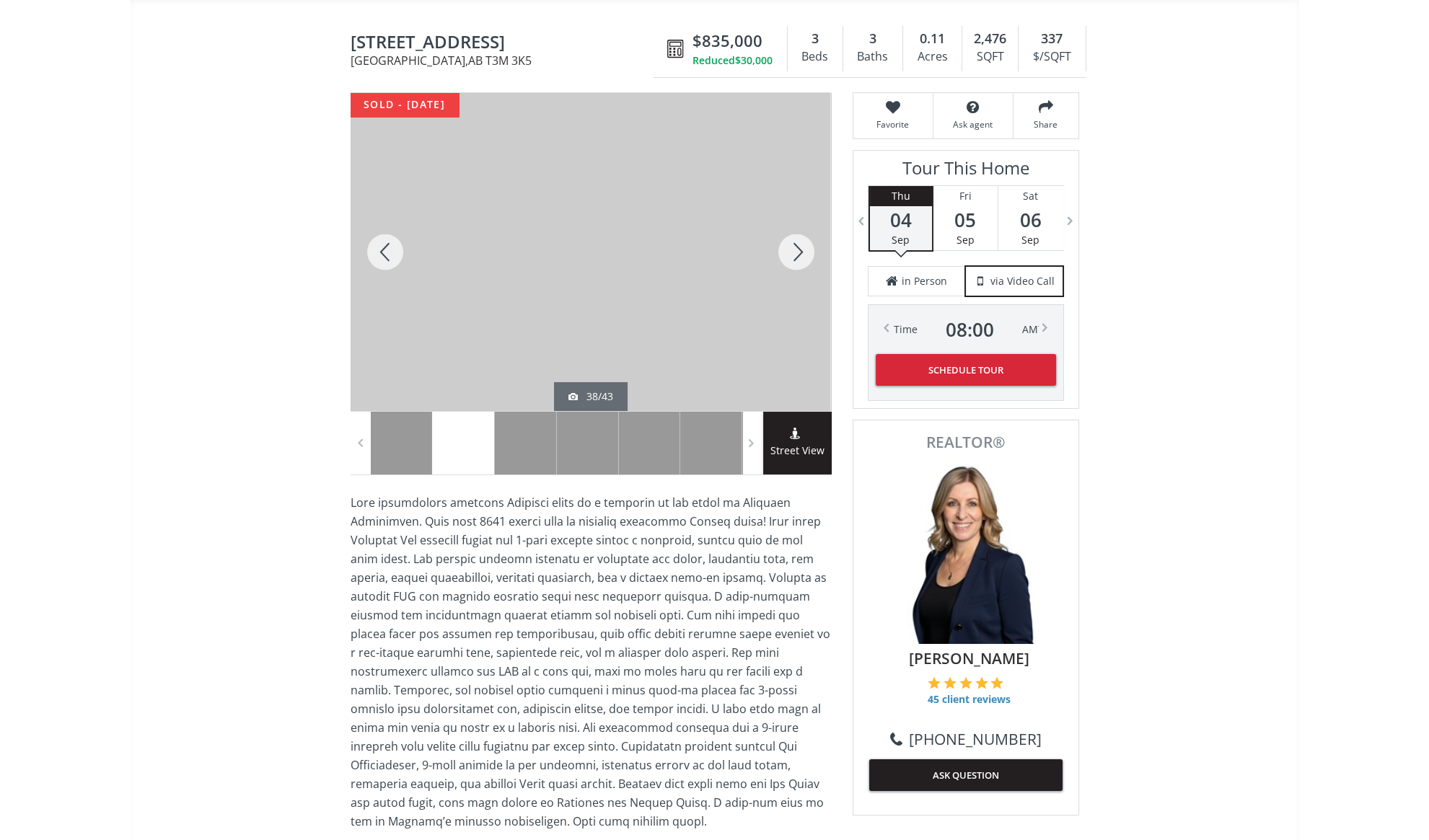
click at [795, 252] on div at bounding box center [796, 251] width 69 height 318
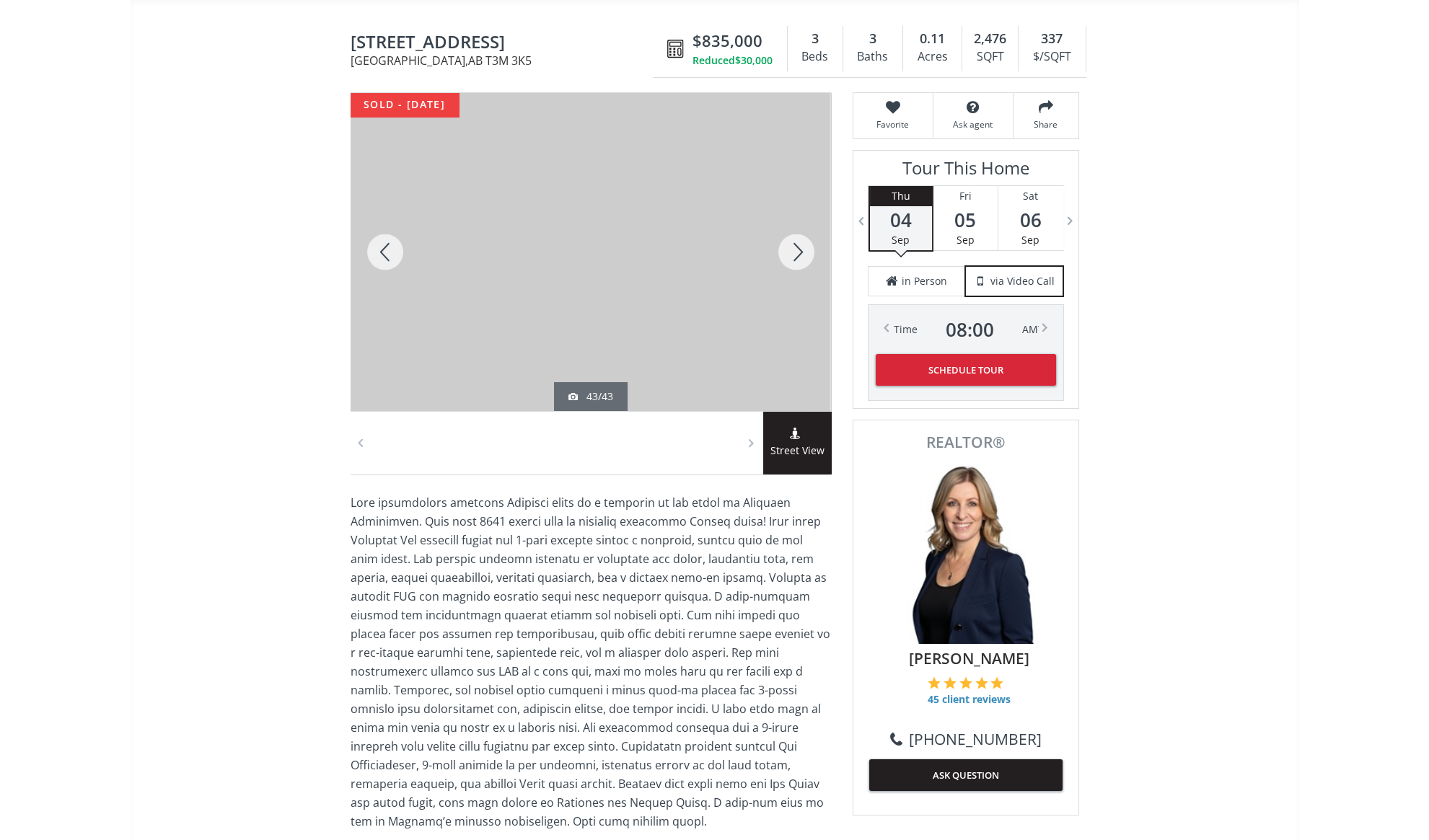
click at [795, 252] on div at bounding box center [796, 251] width 69 height 318
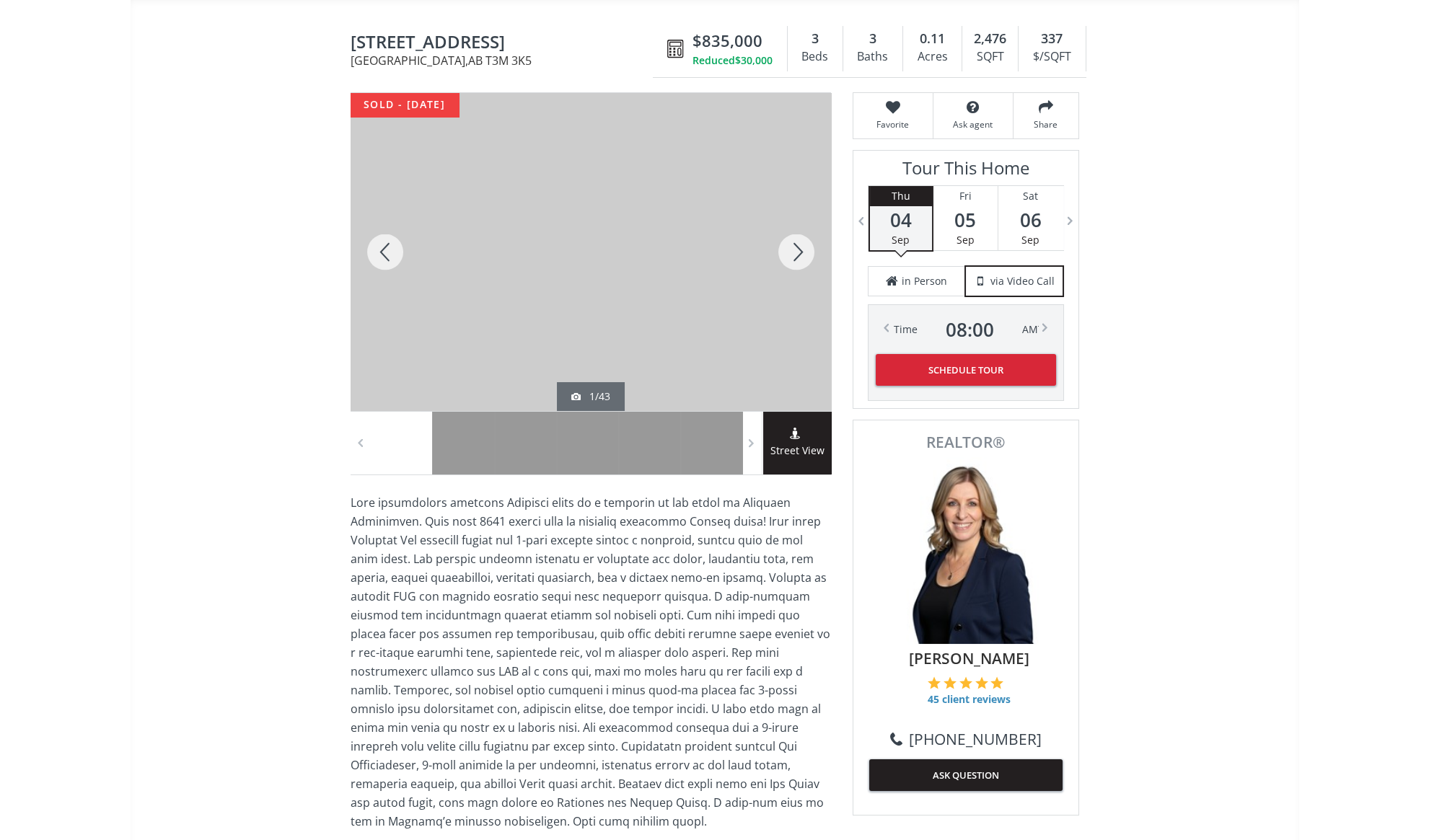
click at [795, 252] on div at bounding box center [796, 251] width 69 height 318
click at [801, 250] on div at bounding box center [796, 251] width 69 height 318
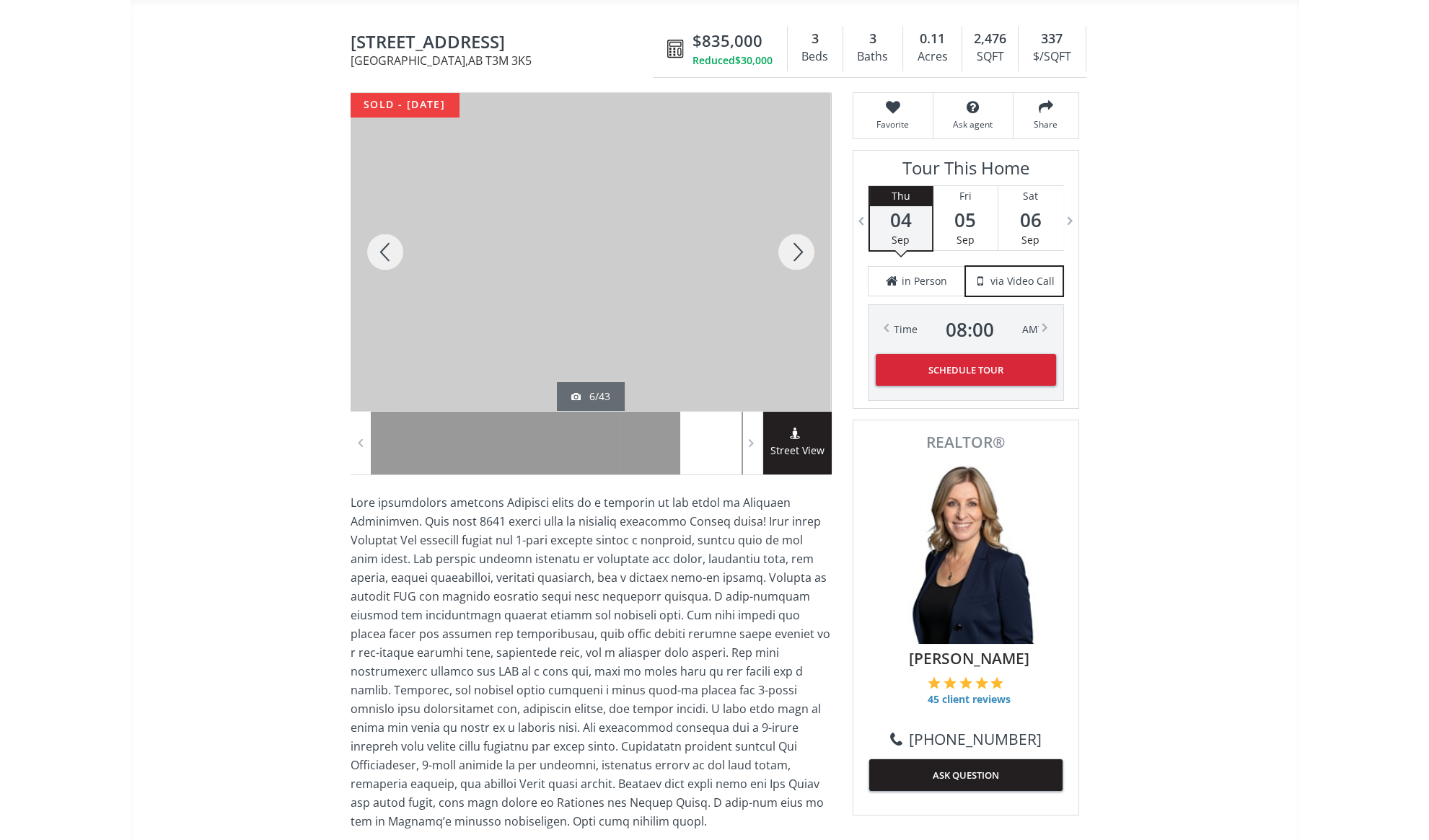
click at [801, 250] on div at bounding box center [796, 251] width 69 height 318
click at [801, 251] on div at bounding box center [796, 251] width 69 height 318
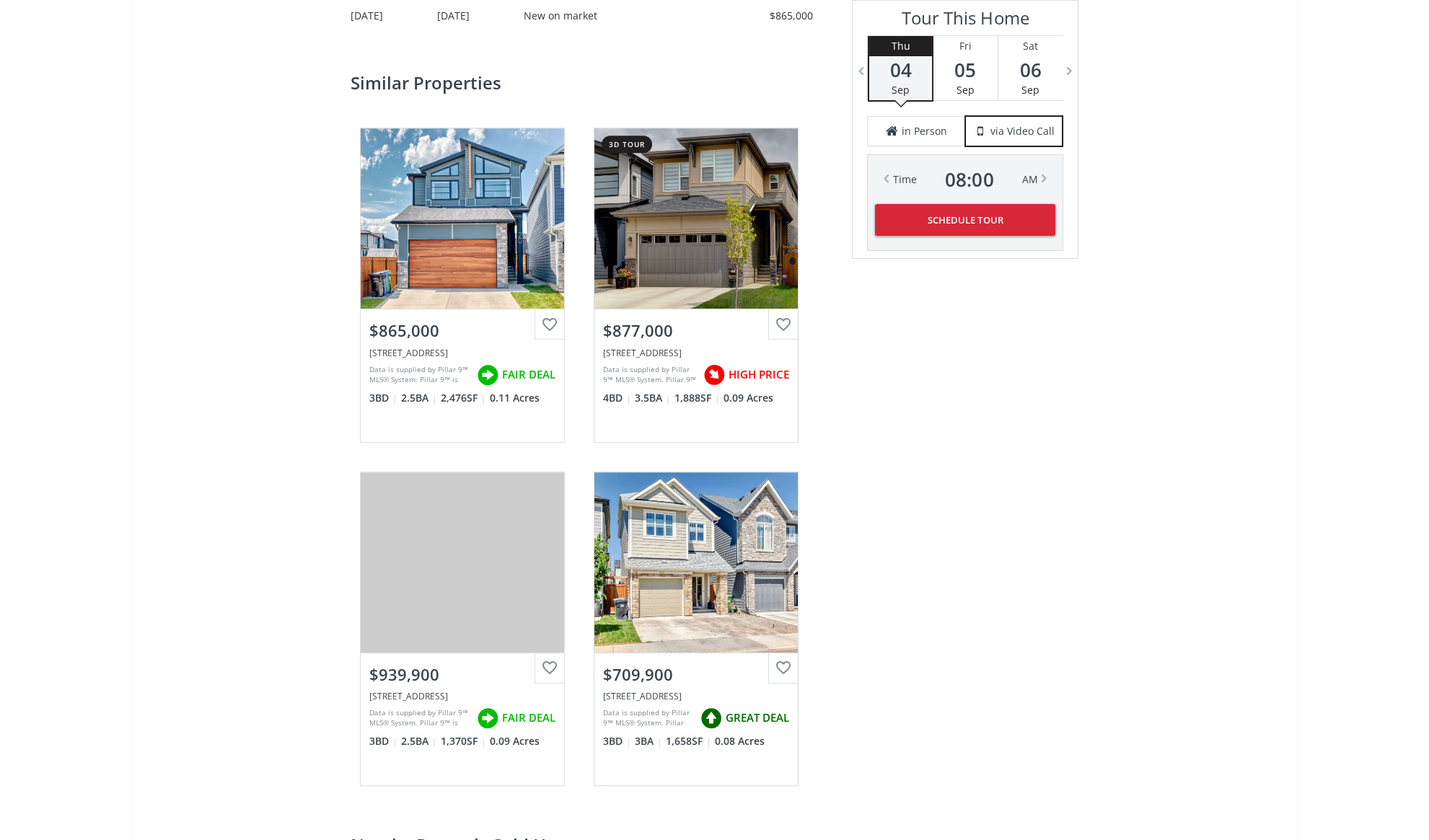
scroll to position [2425, 0]
